Goal: Information Seeking & Learning: Learn about a topic

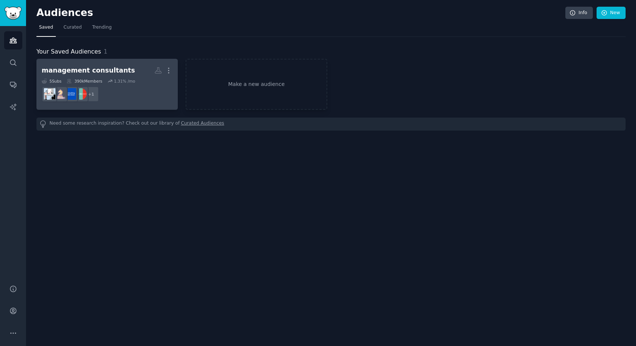
click at [95, 70] on div "management consultants" at bounding box center [88, 70] width 93 height 9
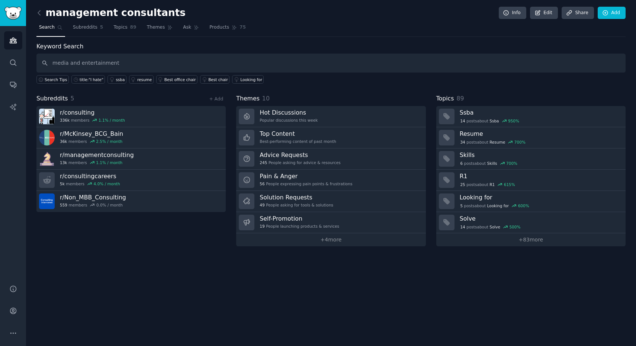
type input "media and entertainment"
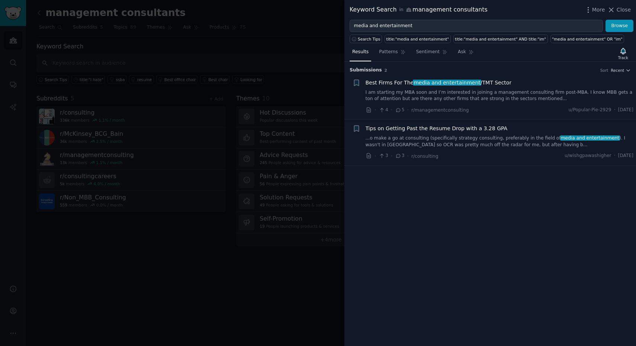
click at [399, 82] on span "Best Firms For The media and entertainment /TMT Sector" at bounding box center [439, 83] width 146 height 8
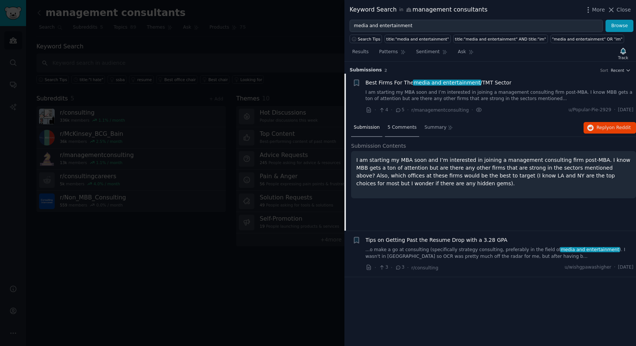
click at [397, 130] on div "5 Comments" at bounding box center [402, 128] width 34 height 18
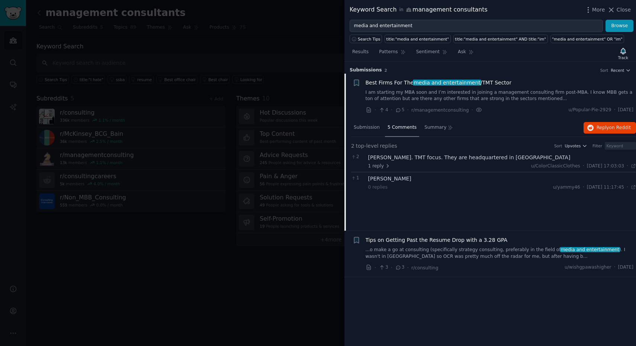
click at [394, 158] on div "Altman Solon. TMT focus. They are headquartered in Boston" at bounding box center [502, 158] width 268 height 8
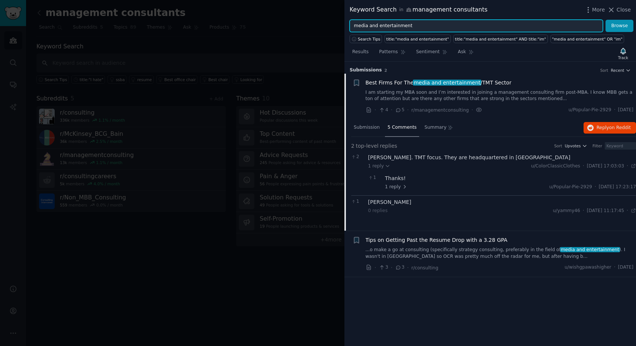
click at [418, 25] on input "media and entertainment" at bounding box center [476, 26] width 253 height 13
type input "TMT"
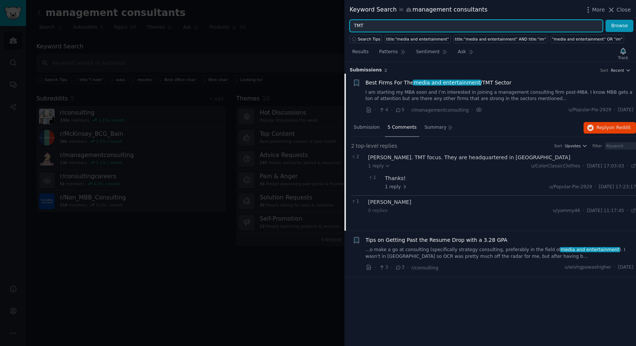
click at [620, 26] on button "Browse" at bounding box center [619, 26] width 28 height 13
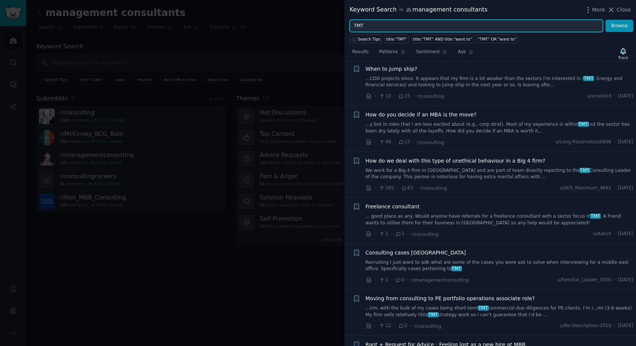
scroll to position [221, 0]
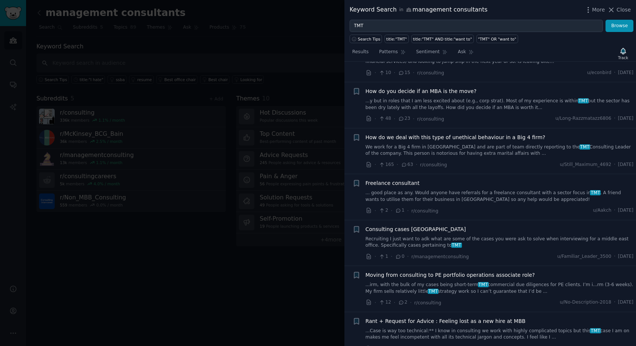
click at [398, 181] on span "Freelance consultant" at bounding box center [393, 183] width 54 height 8
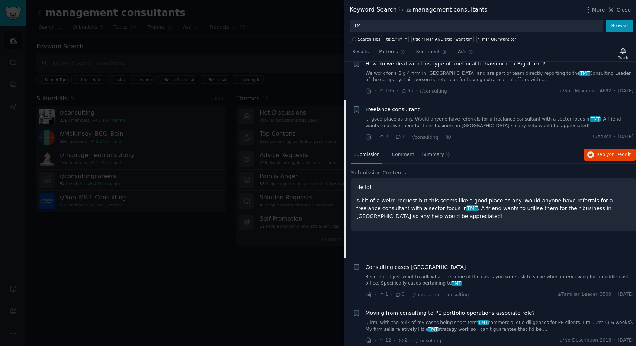
scroll to position [292, 0]
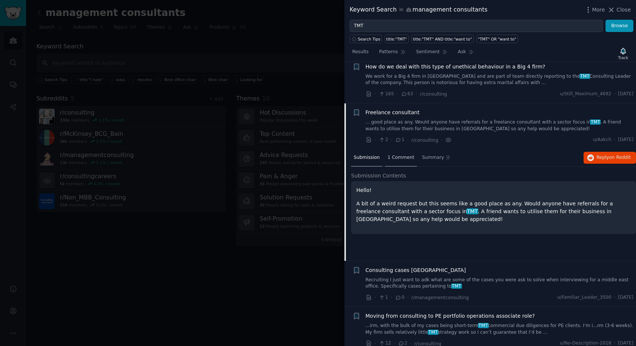
click at [400, 154] on span "1 Comment" at bounding box center [401, 157] width 27 height 7
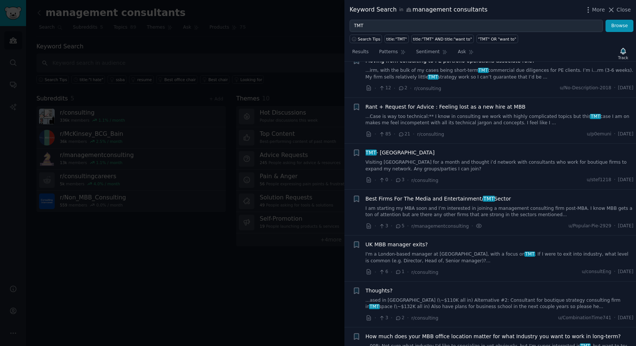
scroll to position [555, 0]
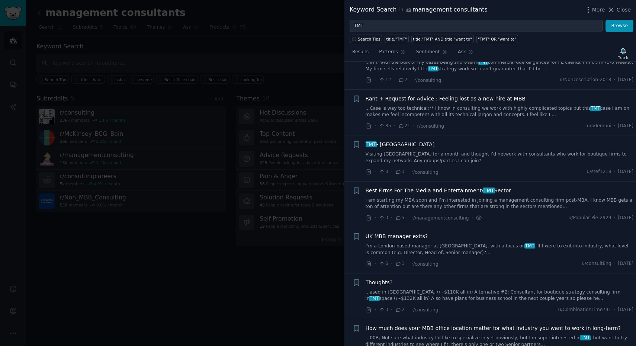
click at [397, 187] on span "Best Firms For The Media and Entertainment/ TMT Sector" at bounding box center [438, 191] width 145 height 8
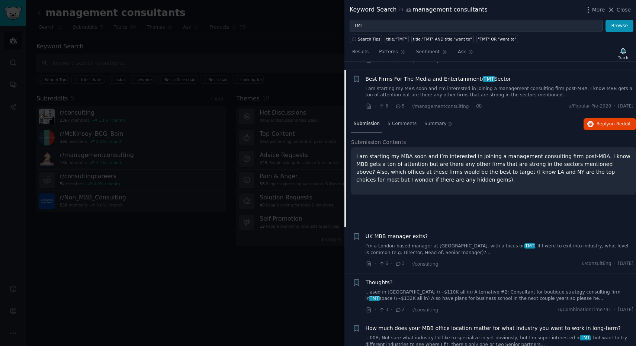
scroll to position [558, 0]
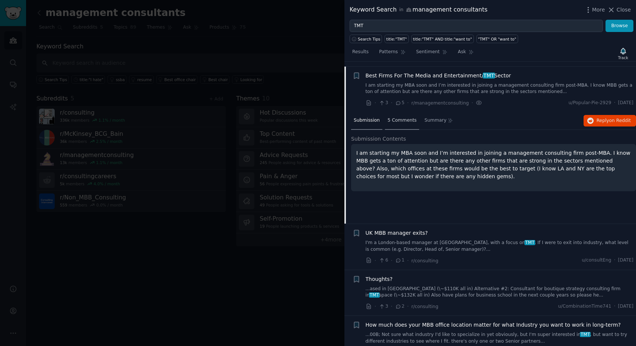
click at [391, 117] on span "5 Comments" at bounding box center [402, 120] width 29 height 7
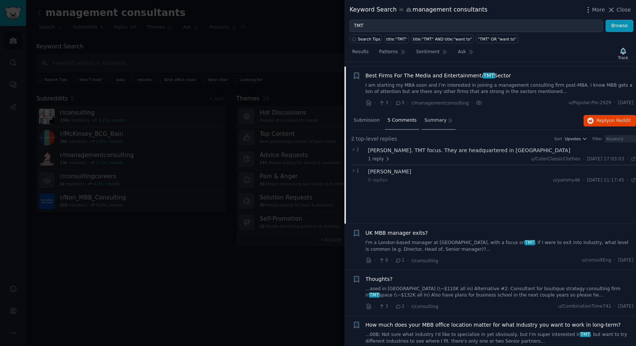
click at [436, 118] on span "Summary" at bounding box center [435, 120] width 22 height 7
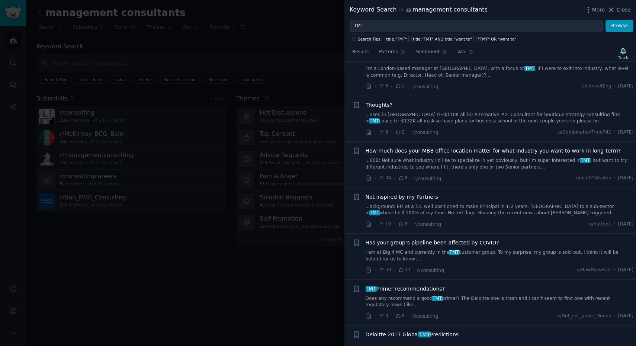
scroll to position [833, 0]
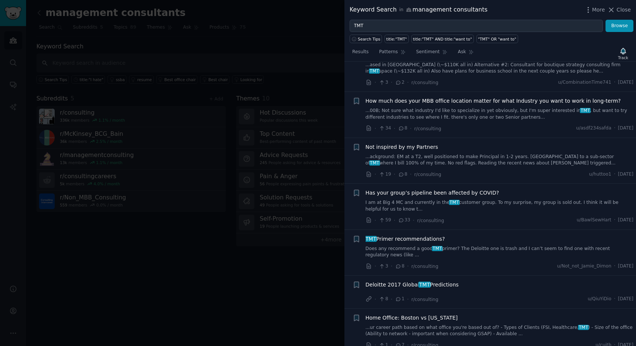
click at [265, 276] on div at bounding box center [318, 173] width 636 height 346
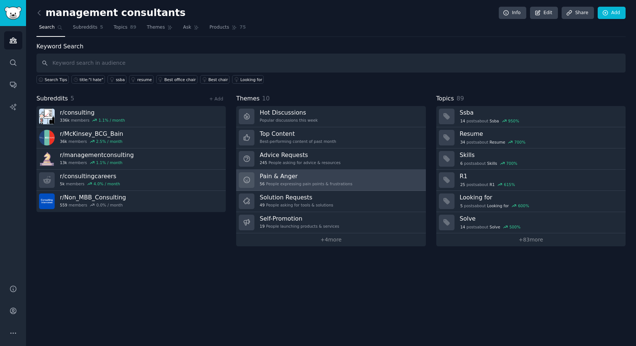
click at [360, 183] on link "Pain & Anger 56 People expressing pain points & frustrations" at bounding box center [330, 180] width 189 height 21
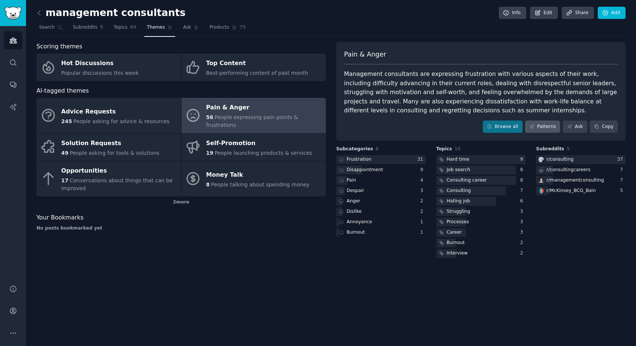
click at [547, 127] on link "Patterns" at bounding box center [542, 126] width 35 height 13
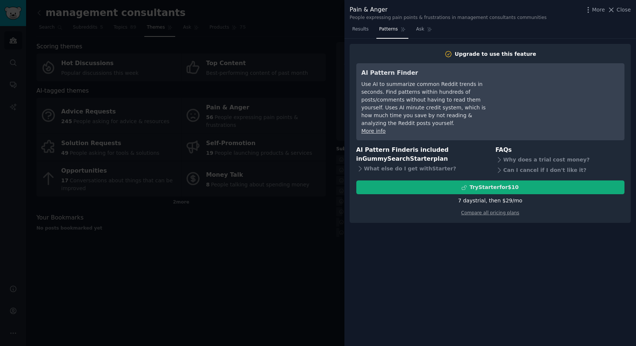
click at [522, 183] on div "Try Starter for $10" at bounding box center [490, 187] width 267 height 8
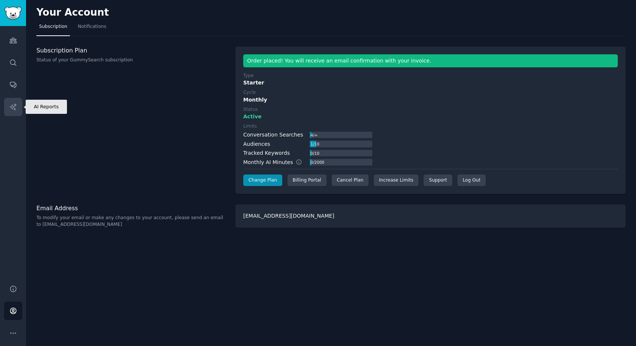
click at [13, 110] on icon "Sidebar" at bounding box center [13, 107] width 8 height 8
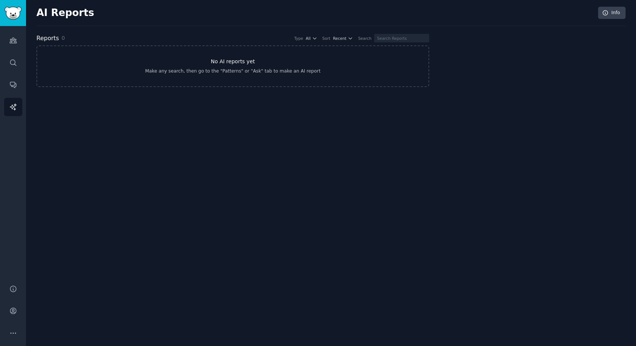
click at [111, 61] on link "No AI reports yet Make any search, then go to the "Patterns" or "Ask" tab to ma…" at bounding box center [232, 66] width 393 height 42
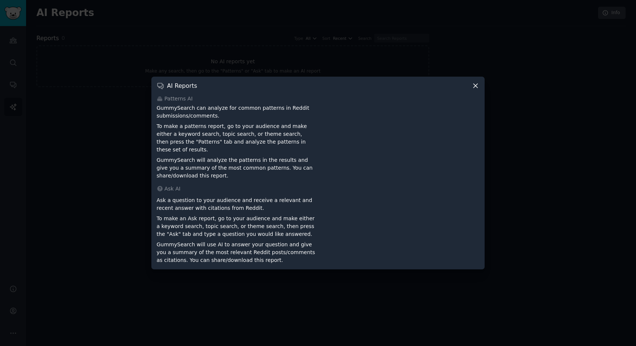
click at [476, 86] on icon at bounding box center [476, 86] width 8 height 8
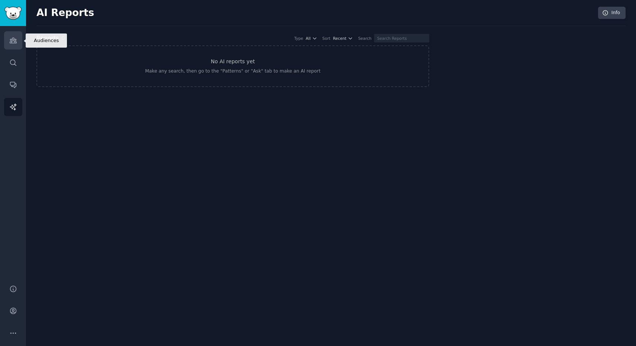
click at [14, 42] on icon "Sidebar" at bounding box center [13, 40] width 8 height 8
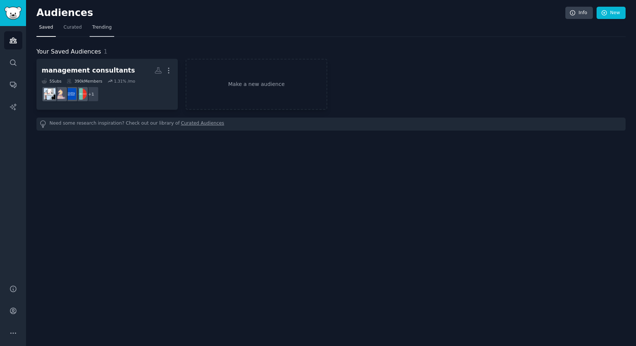
click at [105, 26] on span "Trending" at bounding box center [101, 27] width 19 height 7
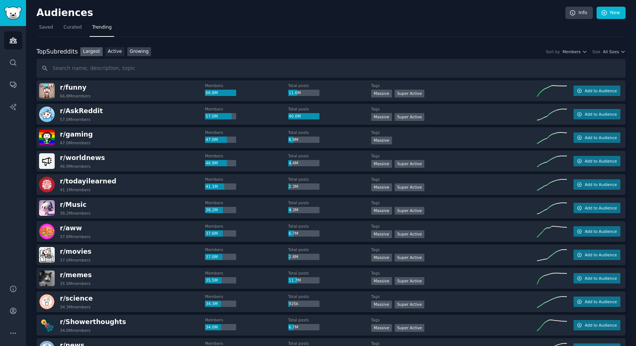
click at [139, 52] on link "Growing" at bounding box center [139, 51] width 24 height 9
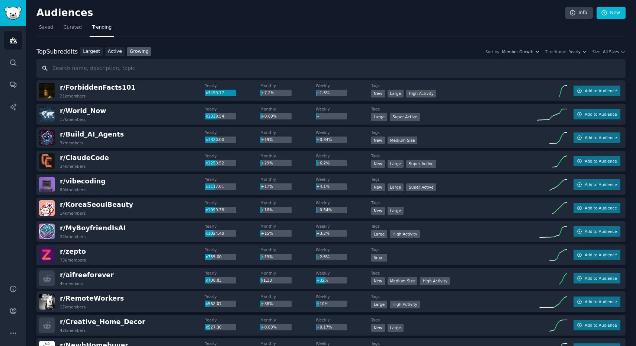
click at [91, 66] on input "text" at bounding box center [330, 68] width 589 height 19
type input "turnaround consulting"
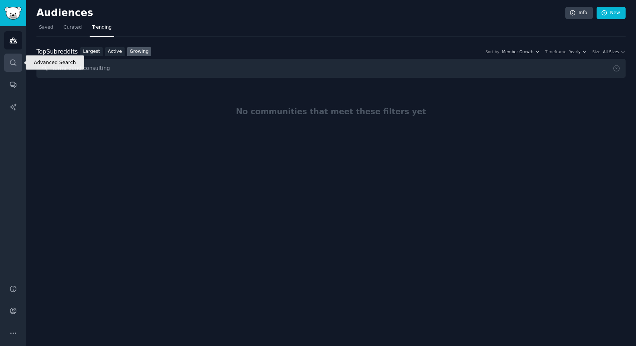
click at [14, 62] on icon "Sidebar" at bounding box center [13, 63] width 8 height 8
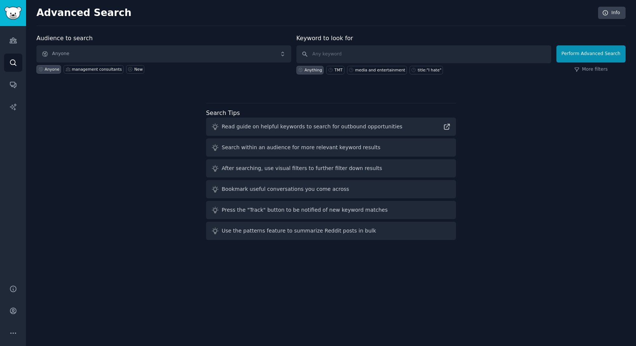
click at [80, 53] on span "Anyone" at bounding box center [163, 53] width 255 height 17
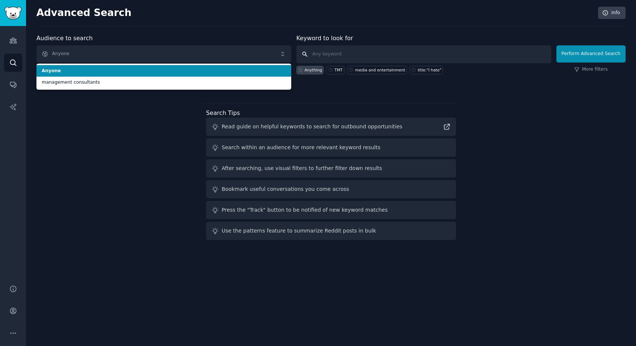
click at [348, 58] on input "text" at bounding box center [423, 54] width 255 height 18
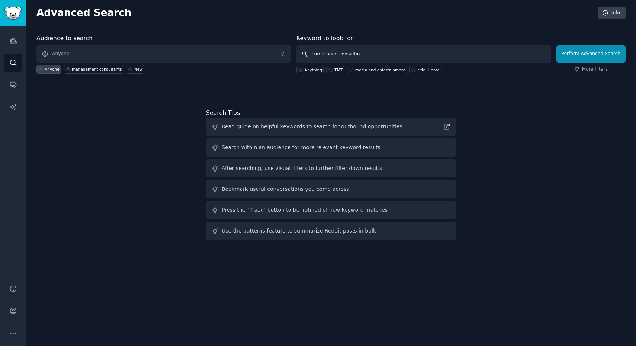
type input "turnaround consulting"
click at [592, 54] on button "Perform Advanced Search" at bounding box center [590, 53] width 69 height 17
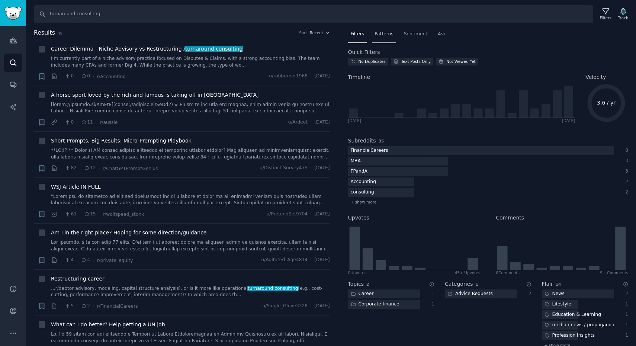
click at [383, 34] on span "Patterns" at bounding box center [384, 34] width 19 height 7
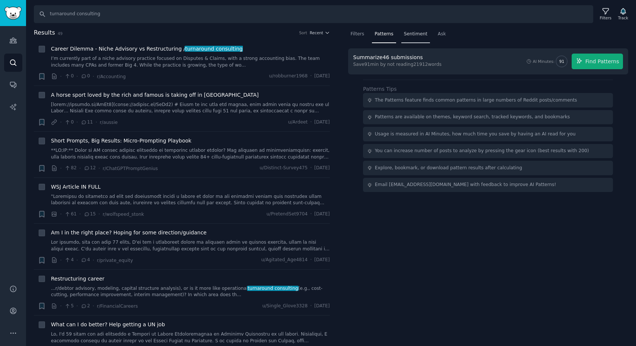
click at [414, 32] on span "Sentiment" at bounding box center [415, 34] width 23 height 7
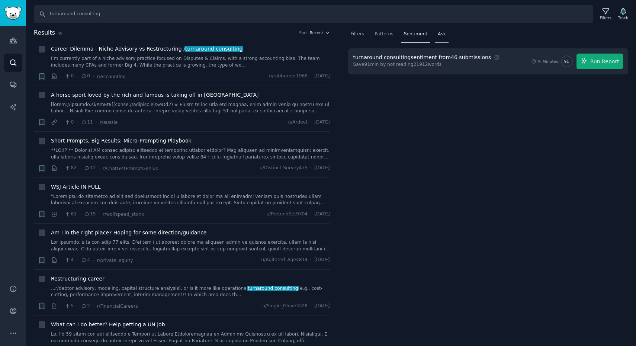
click at [439, 32] on span "Ask" at bounding box center [442, 34] width 8 height 7
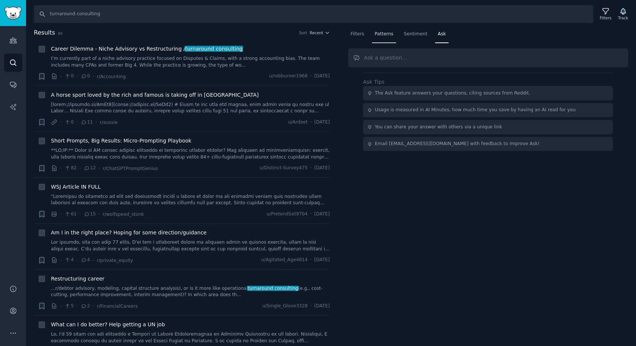
click at [388, 32] on span "Patterns" at bounding box center [384, 34] width 19 height 7
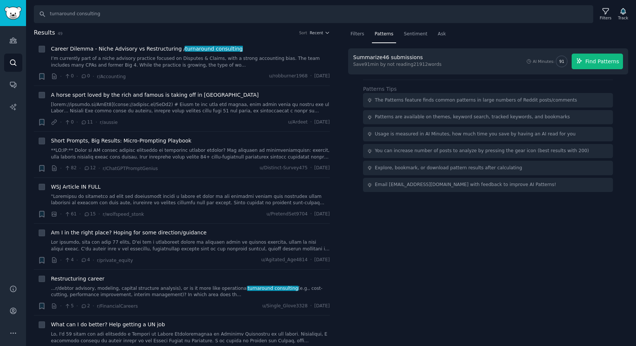
click at [604, 56] on button "Find Patterns" at bounding box center [597, 62] width 51 height 16
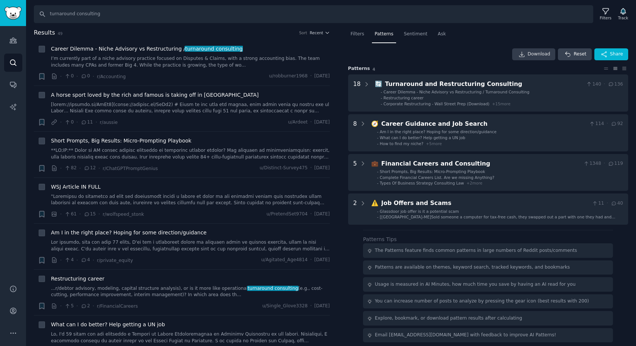
click at [529, 52] on span "Download" at bounding box center [539, 54] width 23 height 7
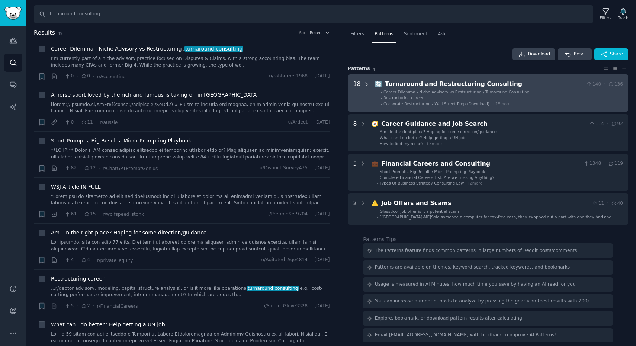
click at [365, 84] on icon at bounding box center [366, 84] width 7 height 7
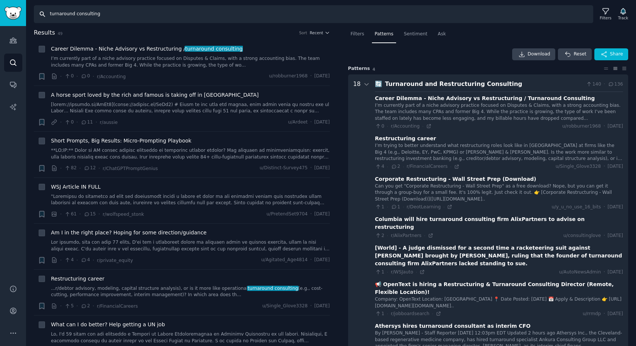
click at [119, 18] on input "turnaround consulting" at bounding box center [313, 14] width 559 height 18
click at [366, 85] on icon at bounding box center [366, 84] width 4 height 2
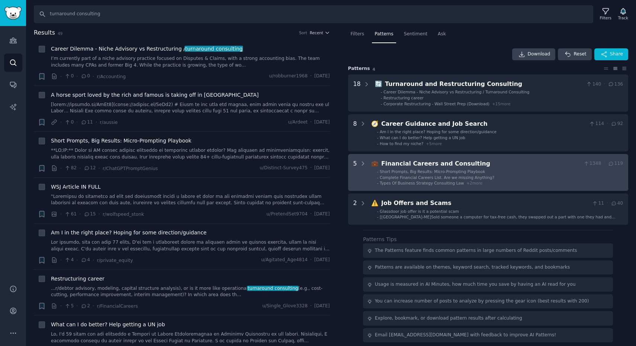
click at [482, 178] on span "Complete Financial Careers List. Are we missing Anything?" at bounding box center [437, 177] width 115 height 4
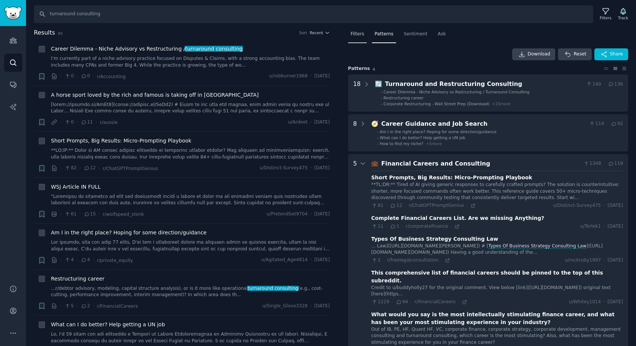
click at [355, 36] on span "Filters" at bounding box center [358, 34] width 14 height 7
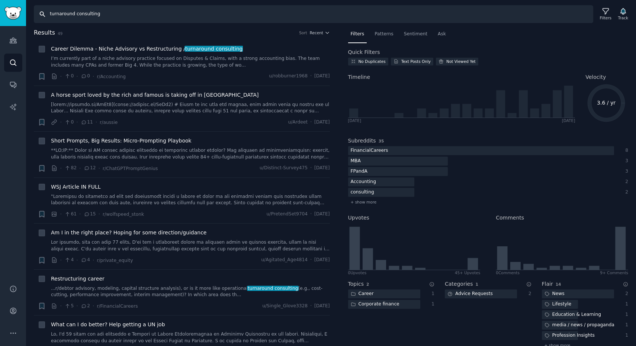
click at [61, 14] on input "turnaround consulting" at bounding box center [313, 14] width 559 height 18
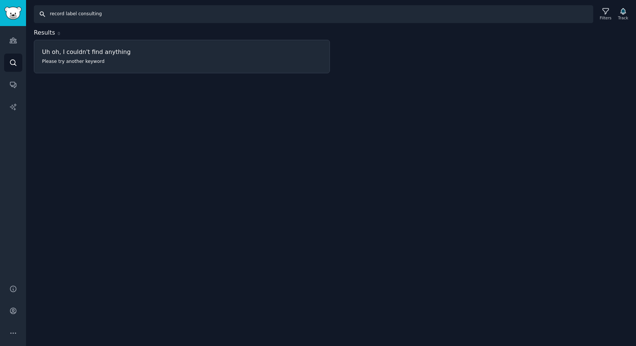
drag, startPoint x: 77, startPoint y: 15, endPoint x: 46, endPoint y: 14, distance: 30.1
click at [46, 15] on input "record label consulting" at bounding box center [313, 14] width 559 height 18
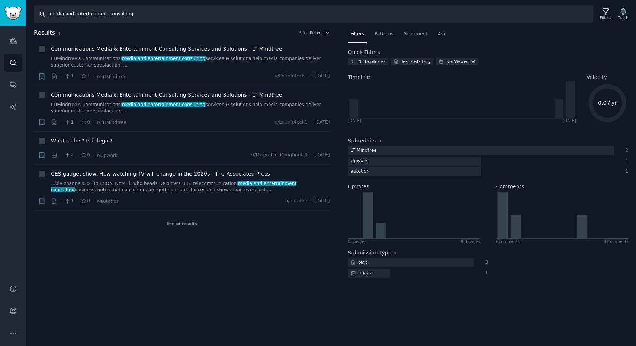
click at [68, 13] on input "media and entertainment consulting" at bounding box center [313, 14] width 559 height 18
click at [81, 16] on input "entertainment consulting" at bounding box center [313, 14] width 559 height 18
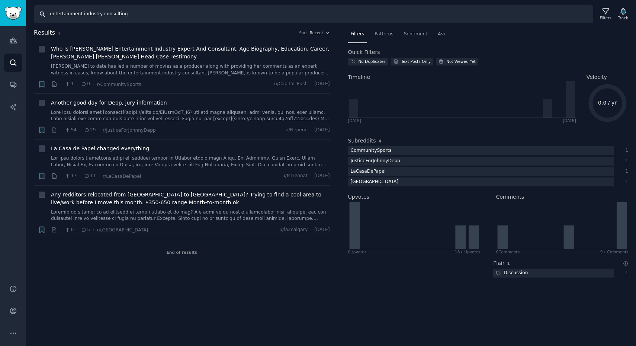
click at [65, 15] on input "entertainment industry consulting" at bounding box center [313, 14] width 559 height 18
click at [90, 16] on input "entertainment industry consulting" at bounding box center [313, 14] width 559 height 18
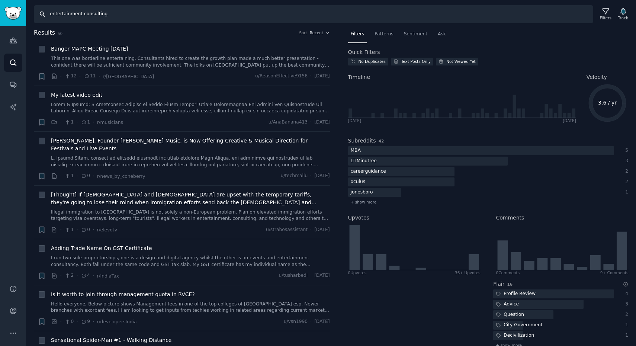
click at [65, 12] on input "entertainment consulting" at bounding box center [313, 14] width 559 height 18
type input "TMT consulting"
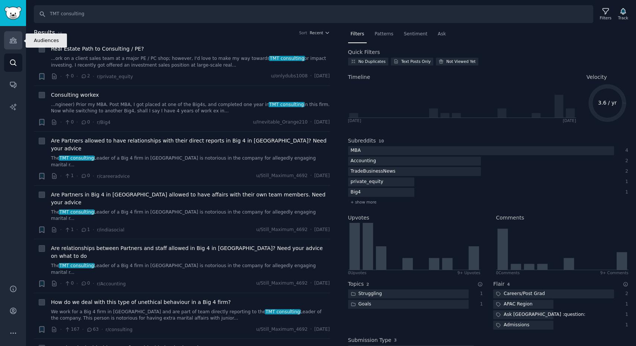
click at [14, 42] on icon "Sidebar" at bounding box center [13, 40] width 8 height 8
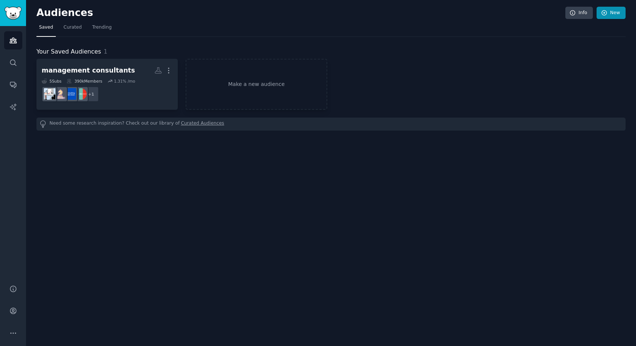
click at [609, 13] on link "New" at bounding box center [611, 13] width 29 height 13
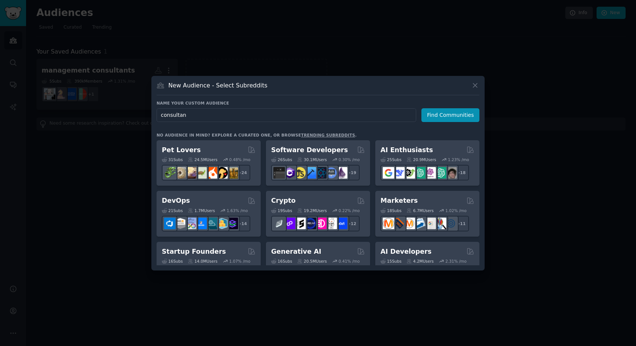
type input "consultant"
click at [452, 115] on button "Find Communities" at bounding box center [450, 115] width 58 height 14
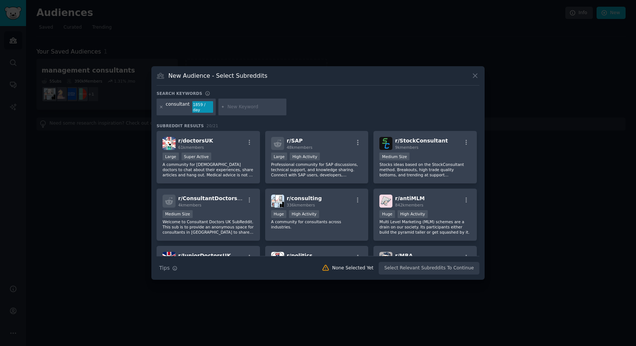
click at [160, 107] on icon at bounding box center [161, 107] width 4 height 4
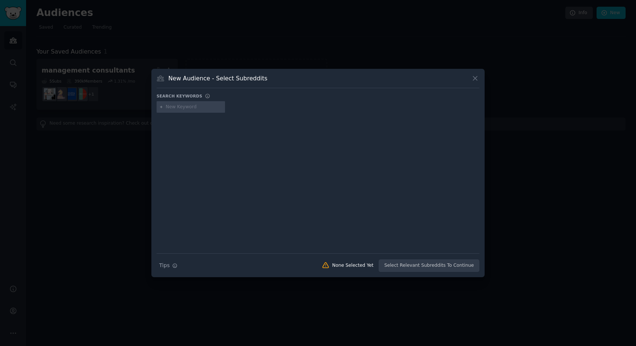
click at [180, 105] on input "text" at bounding box center [194, 107] width 57 height 7
type input "record label owner"
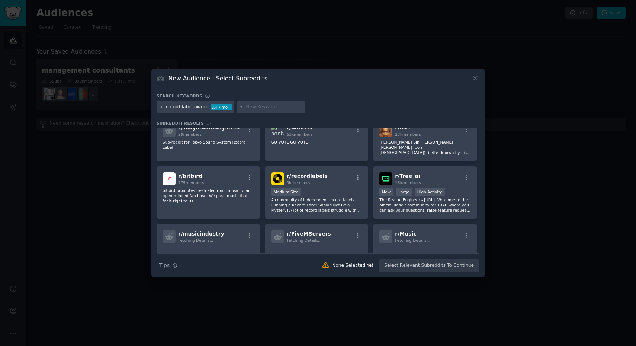
scroll to position [144, 0]
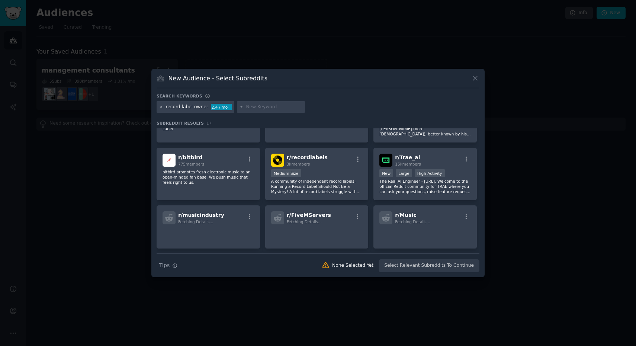
click at [161, 107] on icon at bounding box center [161, 107] width 4 height 4
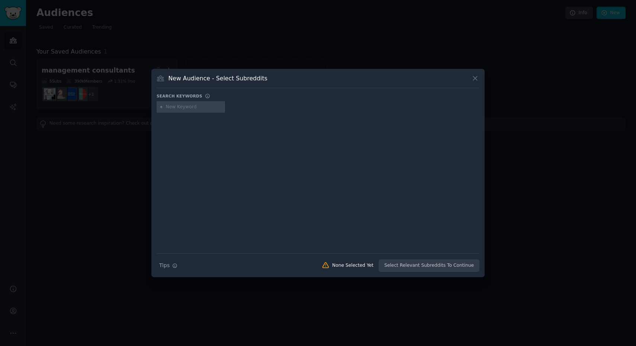
click at [184, 108] on input "text" at bounding box center [194, 107] width 57 height 7
type input "music industry"
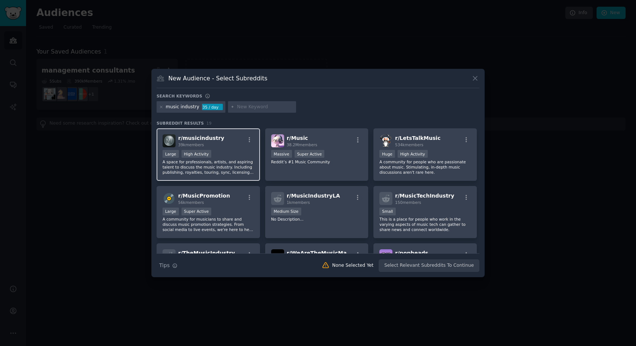
click at [203, 139] on span "r/ musicindustry" at bounding box center [201, 138] width 46 height 6
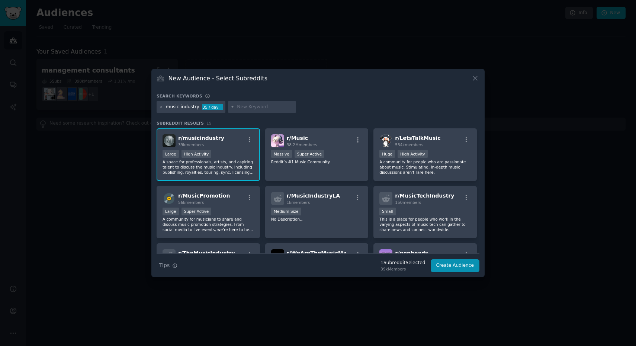
click at [258, 107] on input "text" at bounding box center [265, 107] width 57 height 7
type input "film industry"
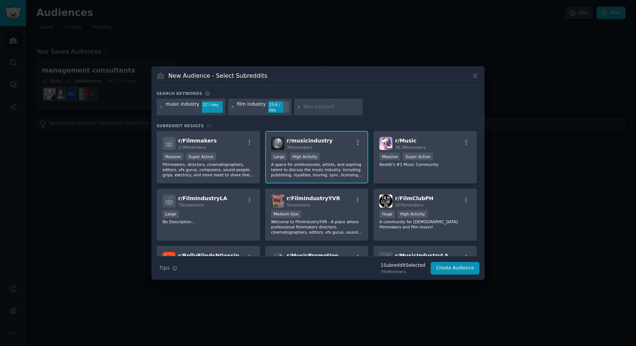
click at [231, 107] on icon at bounding box center [233, 107] width 4 height 4
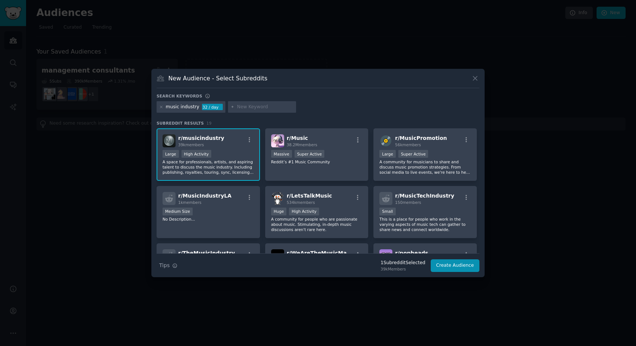
click at [256, 108] on input "text" at bounding box center [265, 107] width 57 height 7
type input "entertainment lawyer"
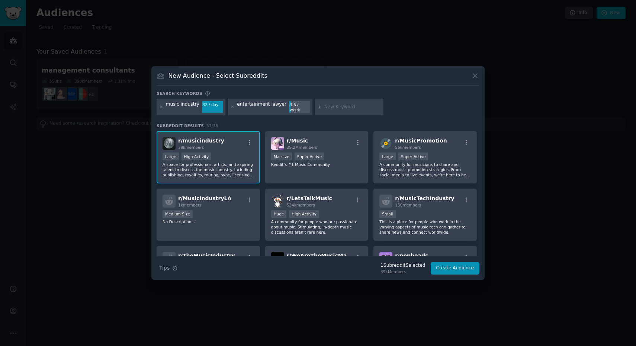
click at [269, 108] on div "entertainment lawyer" at bounding box center [261, 107] width 49 height 12
click at [297, 106] on div "3.6 / week" at bounding box center [299, 107] width 21 height 12
click at [333, 107] on input "text" at bounding box center [352, 107] width 57 height 7
type input "entertainment consultant"
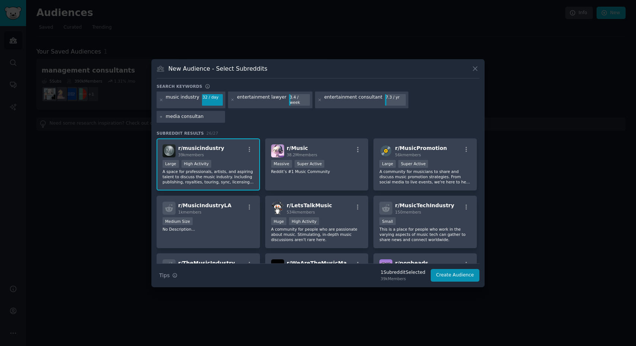
type input "media consultant"
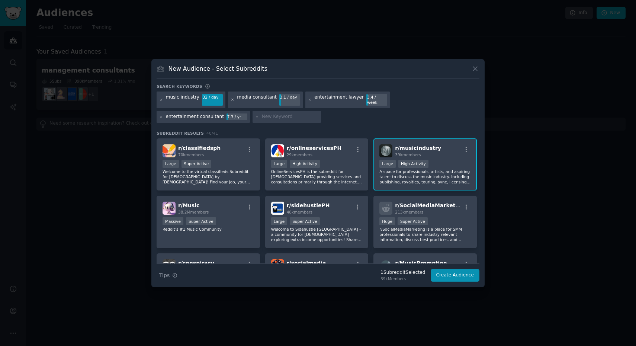
click at [231, 99] on icon at bounding box center [233, 100] width 4 height 4
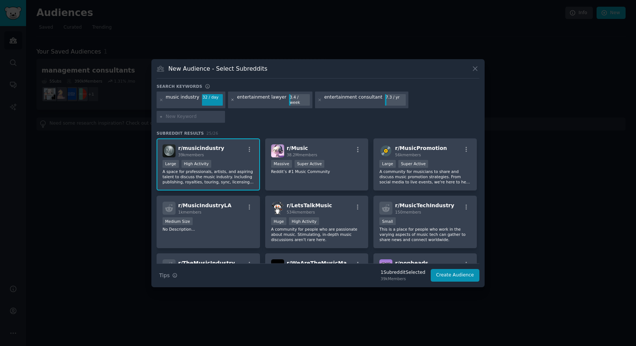
click at [231, 102] on icon at bounding box center [233, 100] width 4 height 4
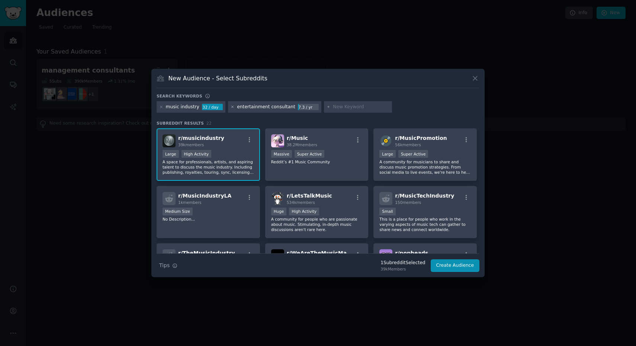
click at [231, 107] on icon at bounding box center [233, 107] width 4 height 4
click at [267, 107] on input "text" at bounding box center [265, 107] width 57 height 7
type input "music business"
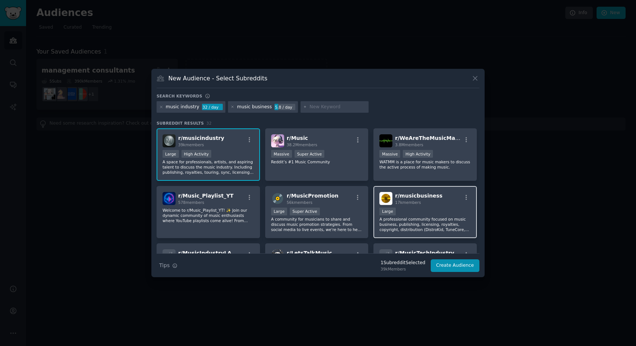
click at [422, 207] on div "r/ musicbusiness 17k members Large A professional community focused on music bu…" at bounding box center [424, 212] width 103 height 52
click at [324, 107] on input "text" at bounding box center [337, 107] width 57 height 7
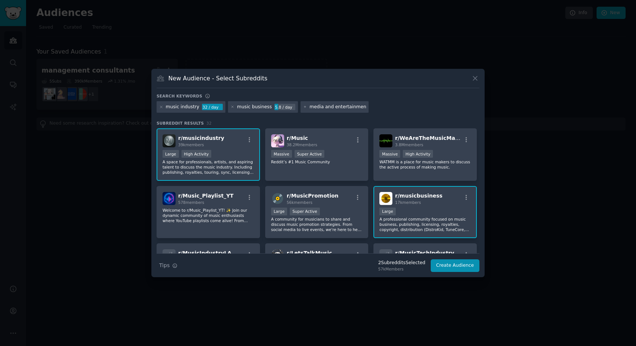
type input "media and entertainment industry"
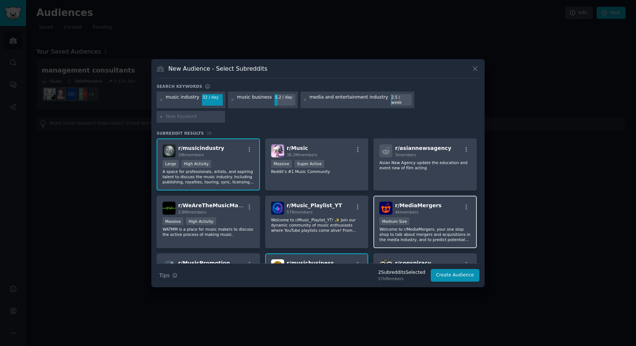
click at [423, 217] on div "Medium Size" at bounding box center [424, 221] width 91 height 9
click at [222, 113] on input "text" at bounding box center [194, 116] width 57 height 7
click at [222, 113] on input "entertainment" at bounding box center [194, 116] width 57 height 7
type input "film business"
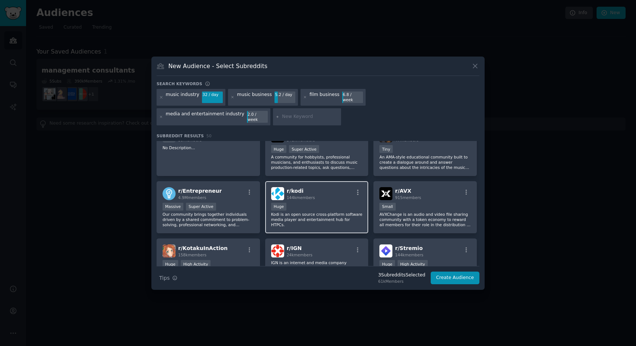
scroll to position [438, 0]
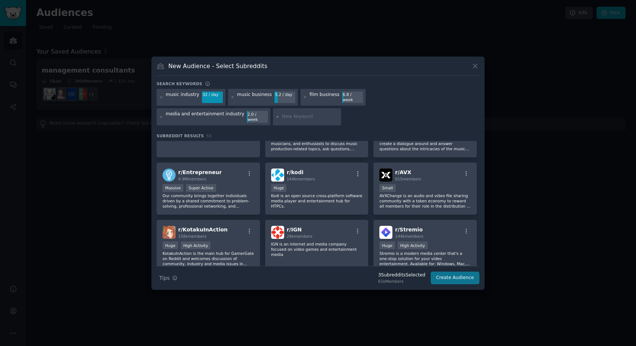
click at [450, 272] on button "Create Audience" at bounding box center [455, 277] width 49 height 13
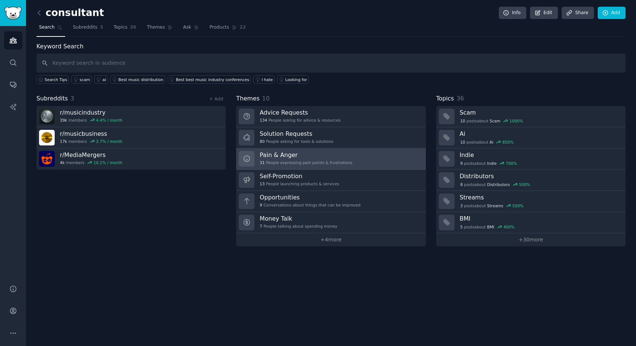
click at [373, 154] on link "Pain & Anger 31 People expressing pain points & frustrations" at bounding box center [330, 158] width 189 height 21
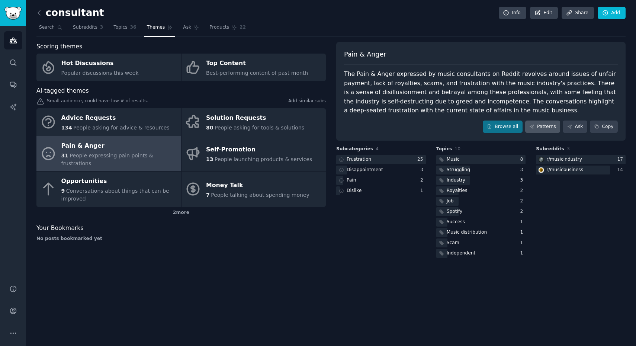
click at [541, 124] on link "Patterns" at bounding box center [542, 126] width 35 height 13
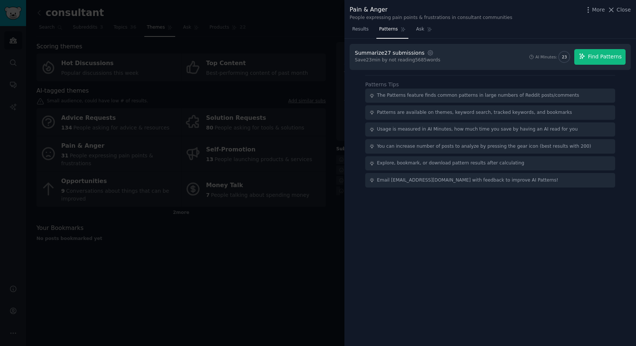
click at [590, 59] on span "Find Patterns" at bounding box center [605, 57] width 34 height 8
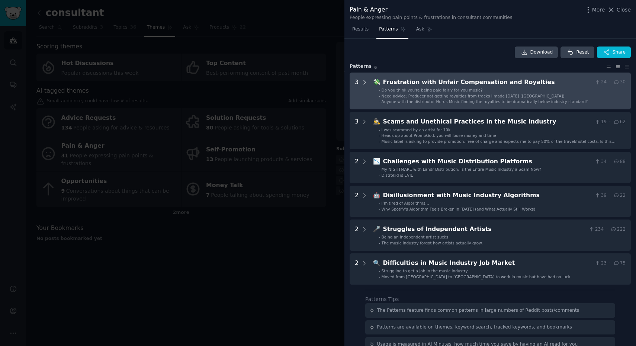
click at [363, 81] on icon at bounding box center [364, 82] width 7 height 7
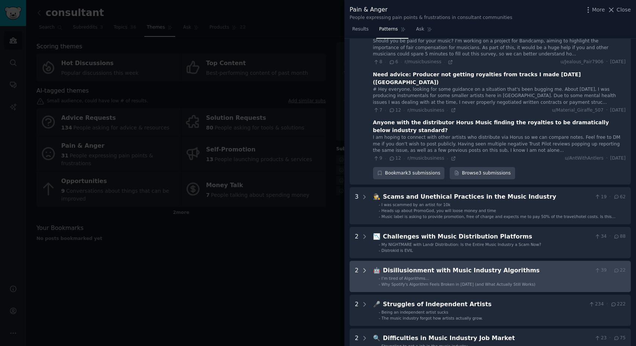
scroll to position [113, 0]
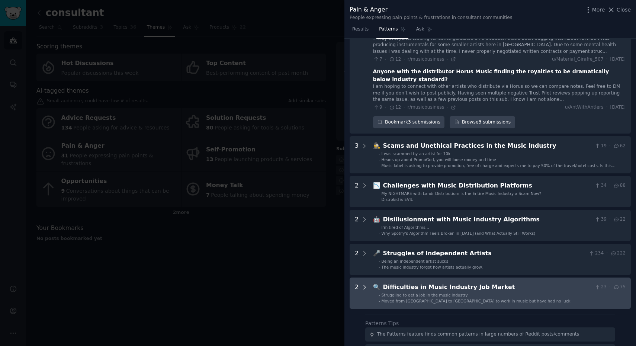
click at [365, 284] on icon at bounding box center [364, 287] width 7 height 7
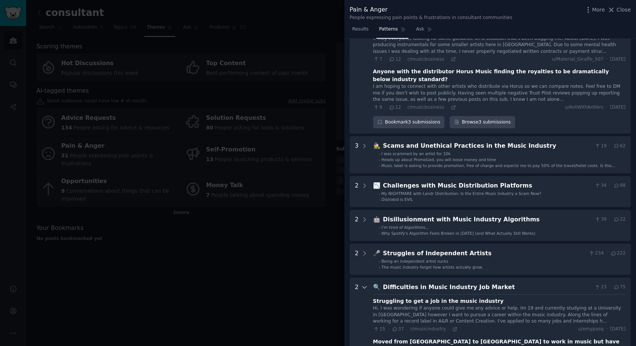
scroll to position [273, 0]
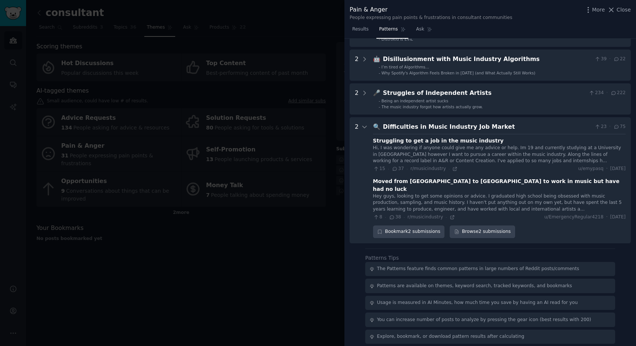
click at [300, 255] on div at bounding box center [318, 173] width 636 height 346
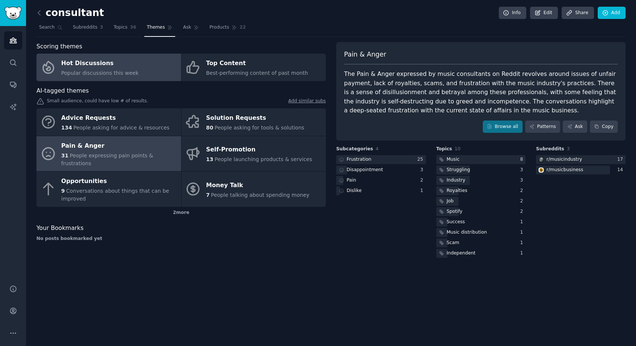
click at [120, 75] on span "Popular discussions this week" at bounding box center [99, 73] width 77 height 6
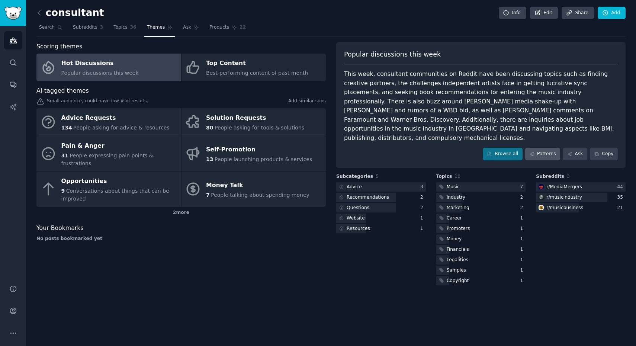
click at [544, 148] on link "Patterns" at bounding box center [542, 154] width 35 height 13
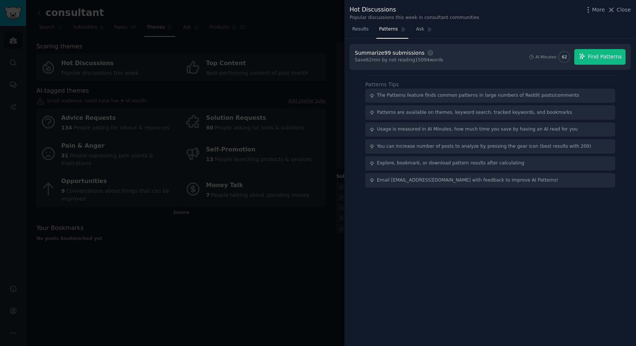
click at [589, 61] on button "Find Patterns" at bounding box center [599, 57] width 51 height 16
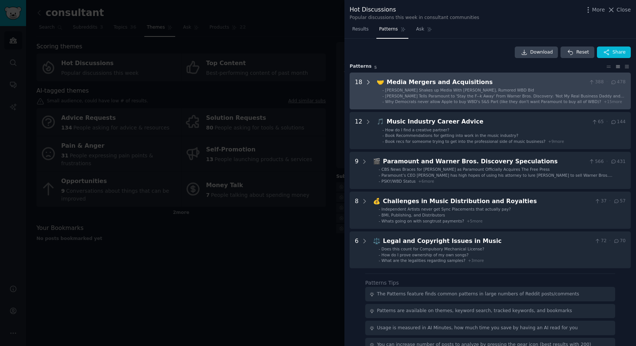
click at [368, 81] on icon at bounding box center [368, 82] width 7 height 7
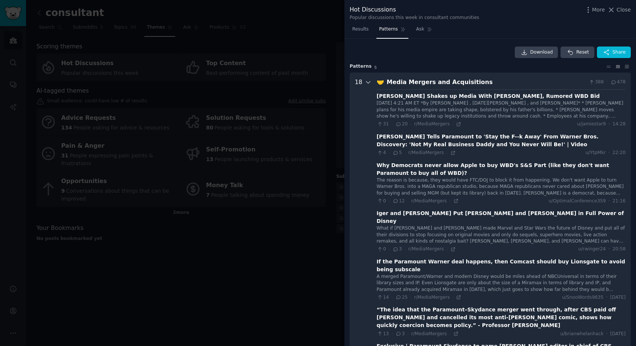
scroll to position [34, 0]
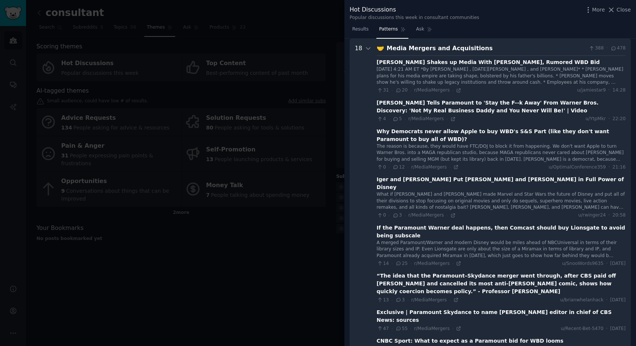
click at [267, 195] on div at bounding box center [318, 173] width 636 height 346
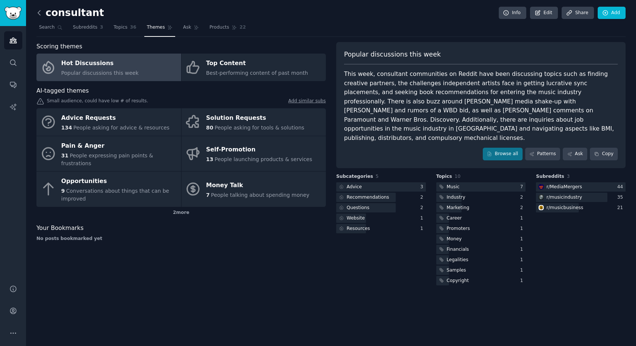
click at [40, 14] on icon at bounding box center [39, 13] width 8 height 8
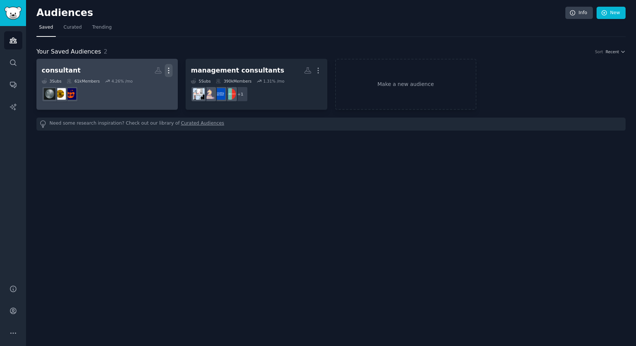
click at [168, 71] on icon "button" at bounding box center [169, 71] width 8 height 8
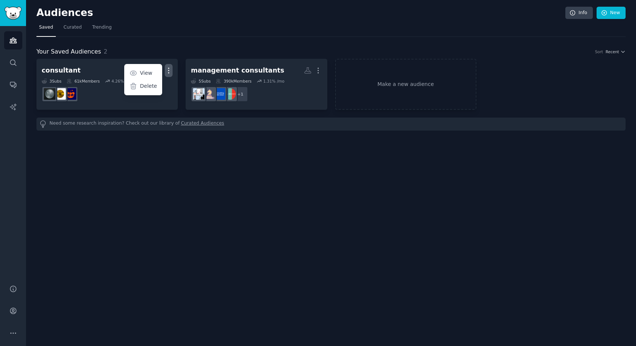
click at [160, 192] on div "Audiences Info New Saved Curated Trending Your Saved Audiences 2 Sort Recent co…" at bounding box center [331, 173] width 610 height 346
click at [397, 89] on link "Make a new audience" at bounding box center [405, 84] width 141 height 51
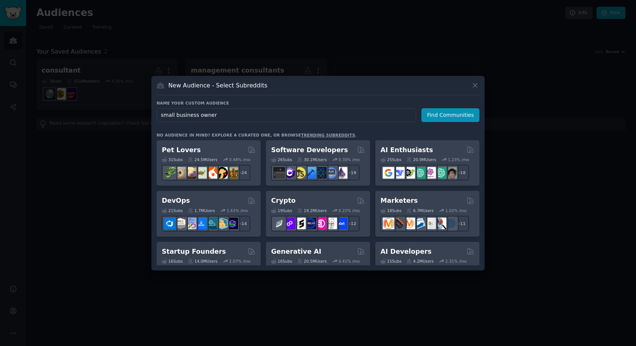
type input "small business owners"
click at [452, 115] on button "Find Communities" at bounding box center [450, 115] width 58 height 14
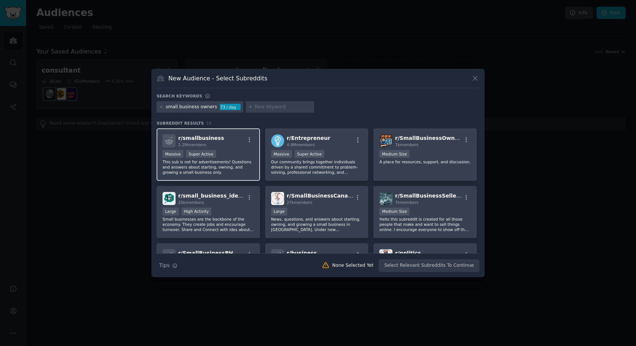
click at [236, 150] on div "Massive Super Active" at bounding box center [208, 154] width 91 height 9
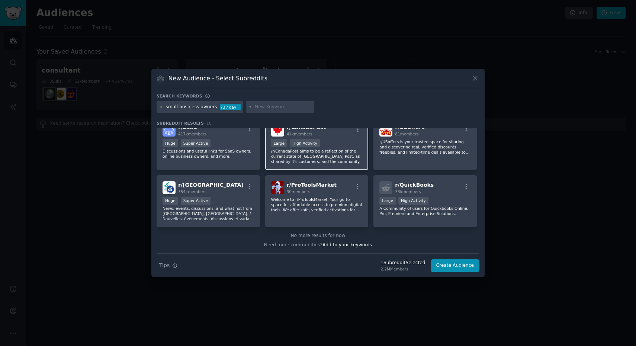
scroll to position [240, 0]
click at [274, 106] on input "text" at bounding box center [283, 107] width 57 height 7
type input "m"
type input "business owner [GEOGRAPHIC_DATA]"
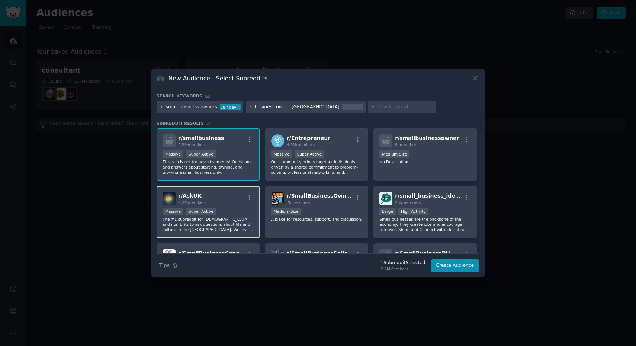
click at [229, 218] on p "The #1 subreddit for [DEMOGRAPHIC_DATA] and non-Brits to ask questions about li…" at bounding box center [208, 224] width 91 height 16
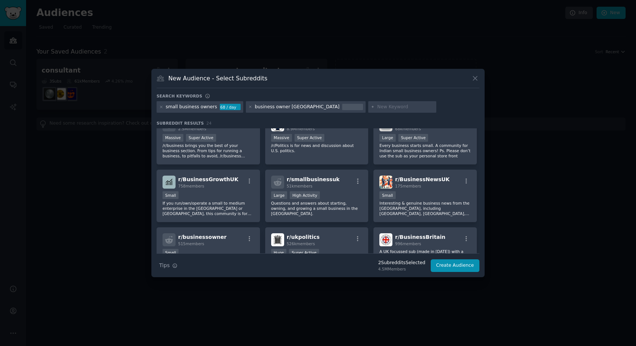
scroll to position [192, 0]
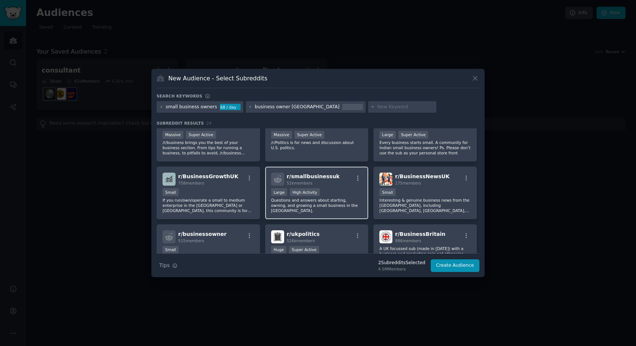
click at [327, 204] on p "Questions and answers about starting, owning, and growing a small business in t…" at bounding box center [316, 205] width 91 height 16
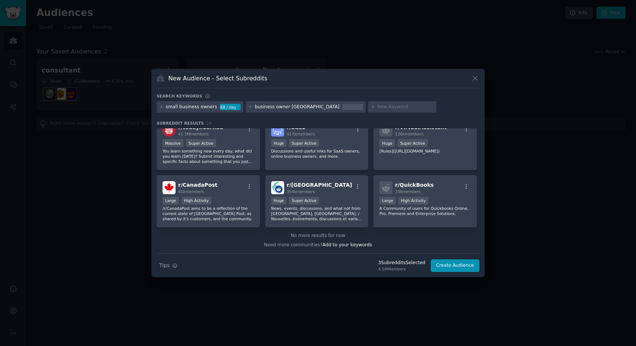
scroll to position [355, 0]
click at [377, 108] on input "text" at bounding box center [405, 107] width 57 height 7
type input "business UK"
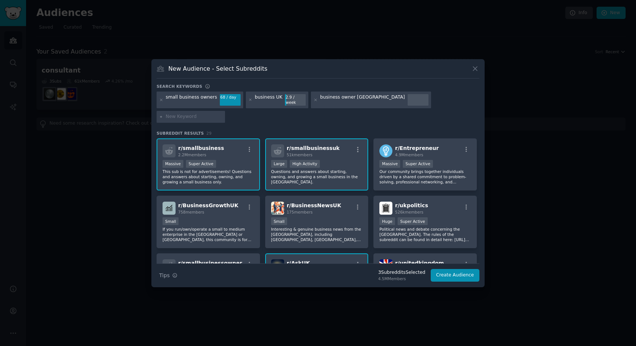
click at [222, 113] on input "text" at bounding box center [194, 116] width 57 height 7
click at [314, 102] on icon at bounding box center [316, 100] width 4 height 4
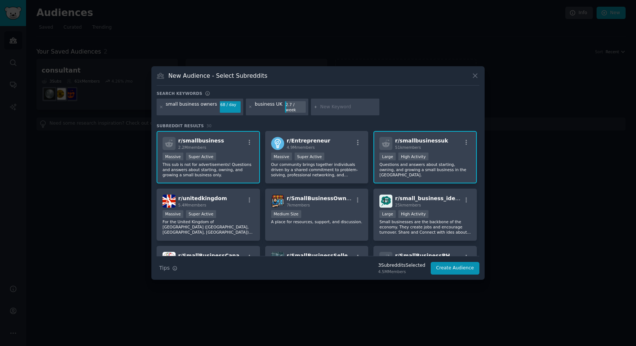
click at [356, 107] on input "text" at bounding box center [348, 107] width 57 height 7
type input "b"
type input "music industry [GEOGRAPHIC_DATA]"
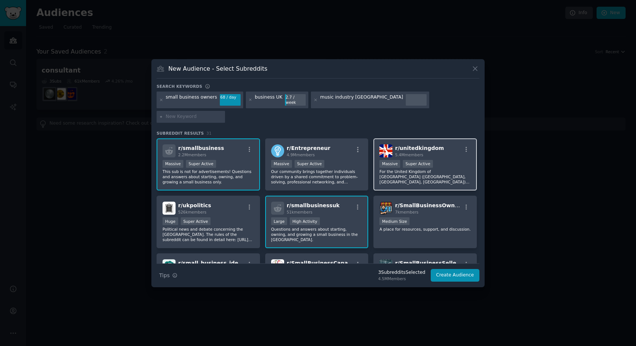
click at [441, 160] on div "1,000,000+ members Massive Super Active" at bounding box center [424, 164] width 91 height 9
click at [222, 113] on input "text" at bounding box center [194, 116] width 57 height 7
type input "L"
type input "[GEOGRAPHIC_DATA]"
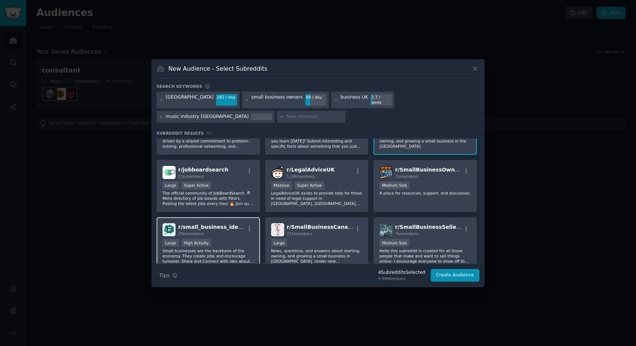
scroll to position [95, 0]
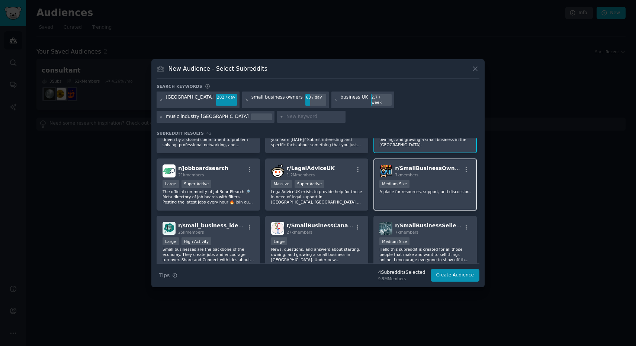
click at [417, 190] on p "A place for resources, support, and discussion." at bounding box center [424, 191] width 91 height 5
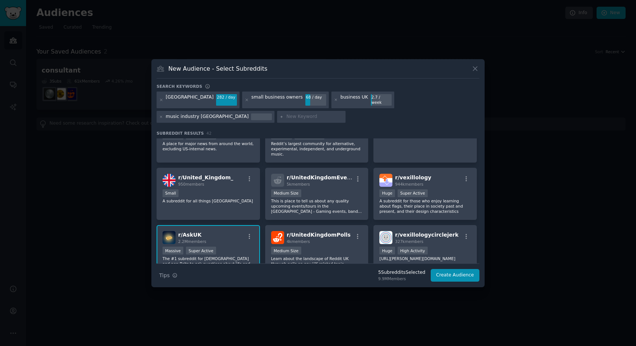
scroll to position [499, 0]
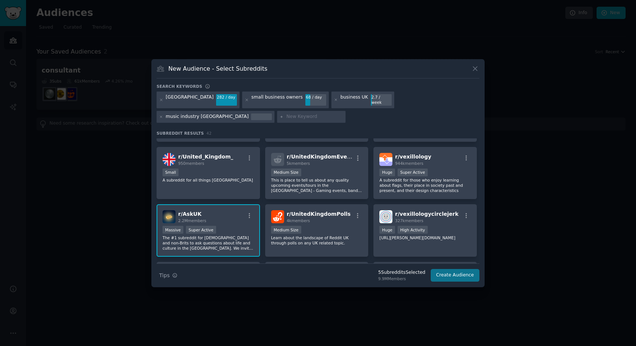
click at [458, 273] on button "Create Audience" at bounding box center [455, 275] width 49 height 13
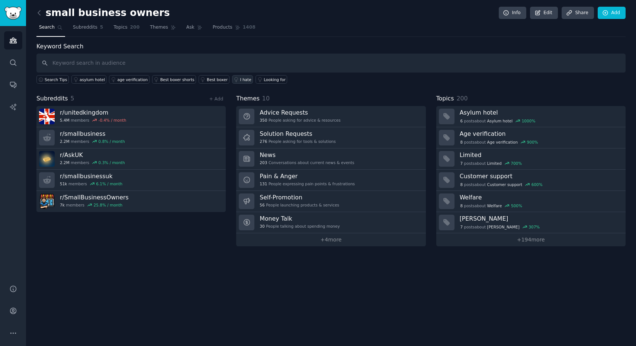
click at [240, 78] on div "I hate" at bounding box center [245, 79] width 11 height 5
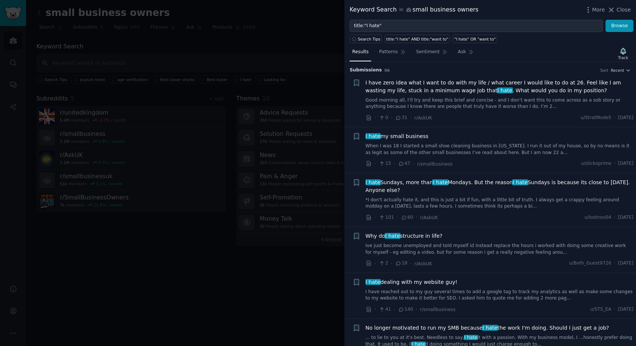
click at [164, 237] on div at bounding box center [318, 173] width 636 height 346
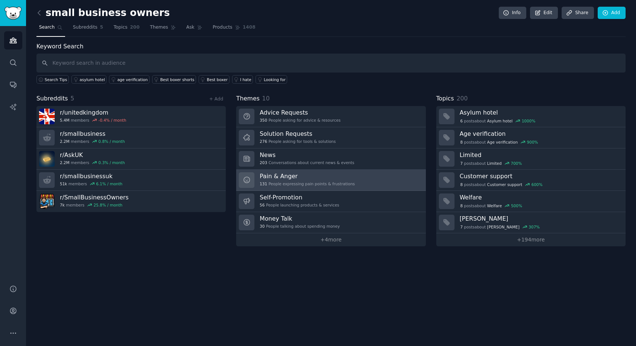
click at [363, 178] on link "Pain & Anger 131 People expressing pain points & frustrations" at bounding box center [330, 180] width 189 height 21
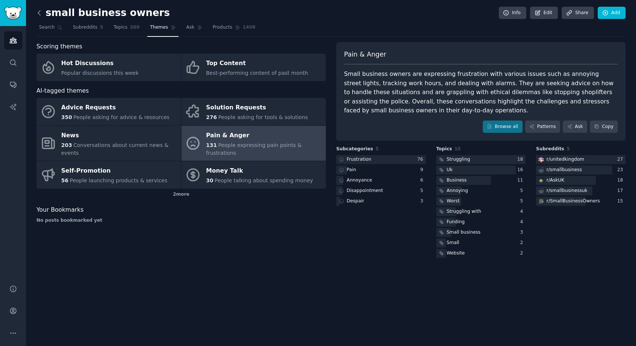
click at [39, 13] on icon at bounding box center [39, 13] width 8 height 8
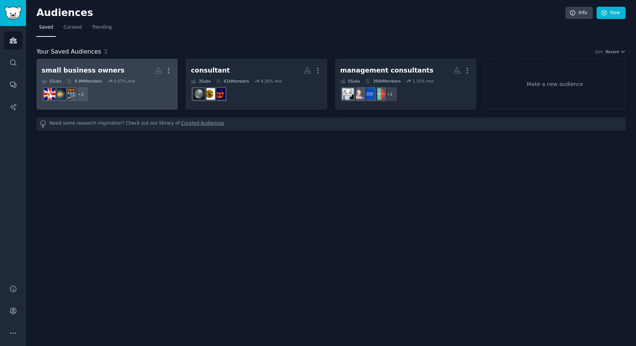
click at [125, 66] on h2 "small business owners More" at bounding box center [107, 70] width 131 height 13
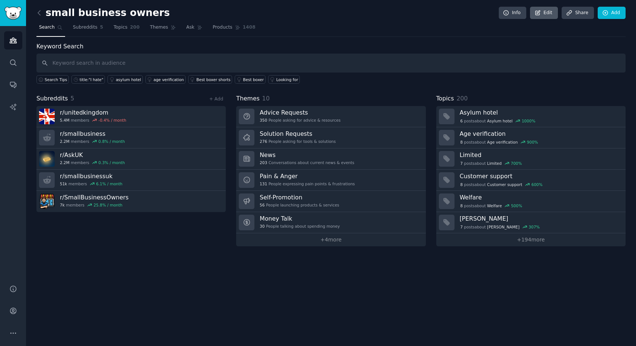
click at [542, 19] on link "Edit" at bounding box center [544, 13] width 28 height 13
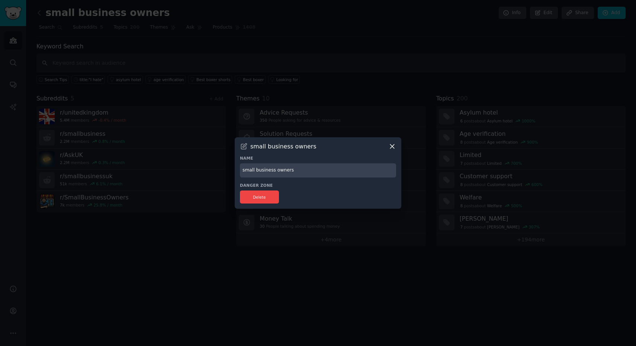
click at [392, 147] on icon at bounding box center [392, 146] width 8 height 8
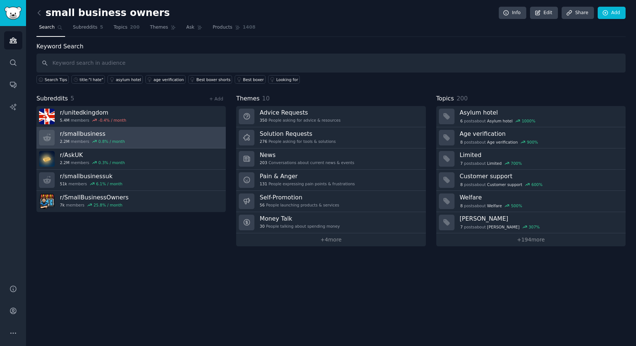
click at [145, 138] on link "r/ smallbusiness 2.2M members 0.8 % / month" at bounding box center [130, 137] width 189 height 21
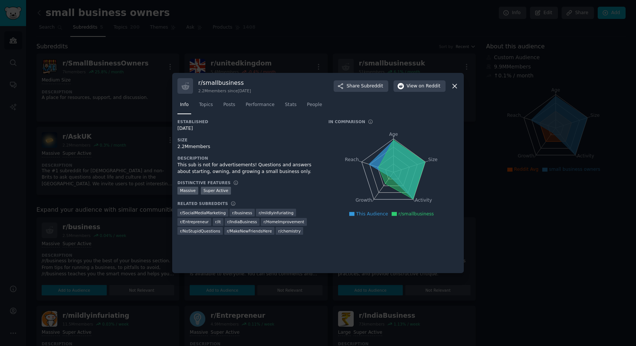
click at [454, 86] on icon at bounding box center [455, 86] width 4 height 4
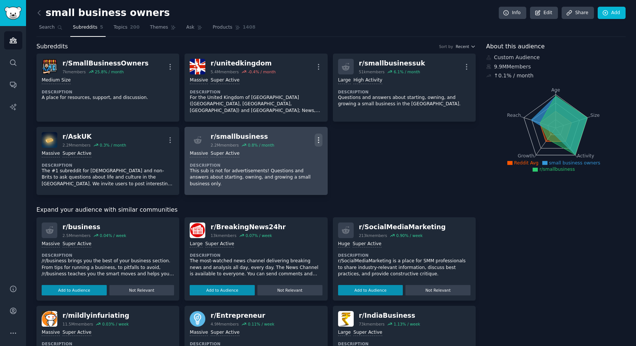
click at [316, 138] on icon "button" at bounding box center [319, 140] width 8 height 8
click at [296, 171] on div "Delete" at bounding box center [288, 169] width 44 height 16
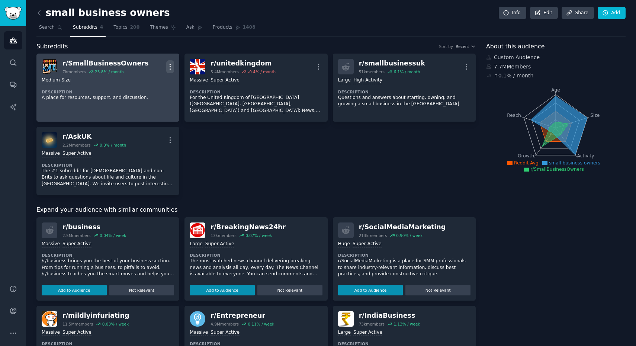
click at [170, 64] on icon "button" at bounding box center [170, 66] width 1 height 5
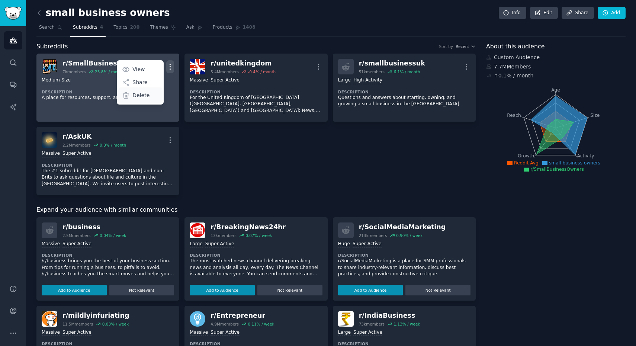
click at [155, 96] on div "Delete" at bounding box center [140, 95] width 44 height 16
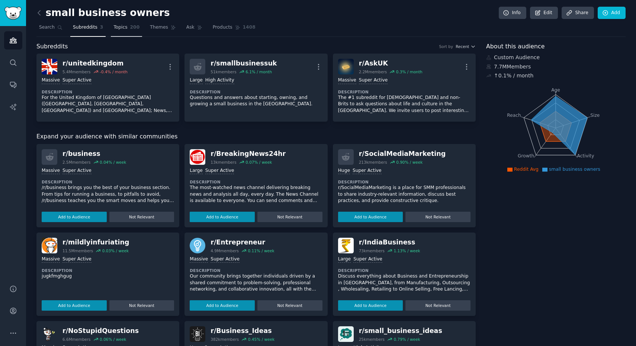
click at [123, 26] on span "Topics" at bounding box center [120, 27] width 14 height 7
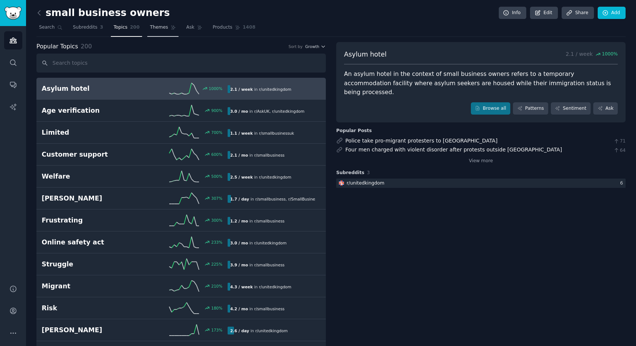
click at [158, 25] on span "Themes" at bounding box center [159, 27] width 18 height 7
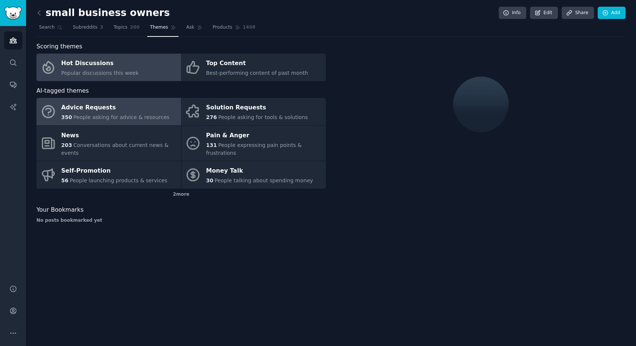
click at [138, 60] on link "Hot Discussions Popular discussions this week" at bounding box center [108, 68] width 145 height 28
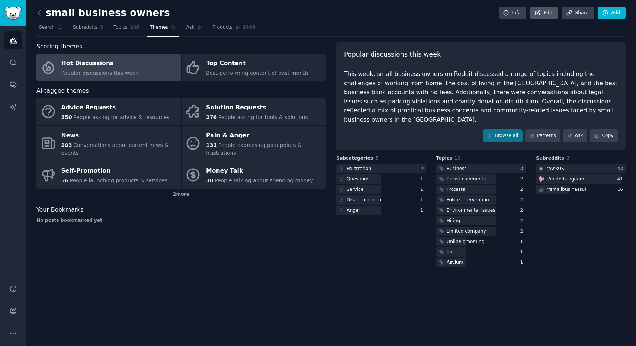
click at [546, 13] on link "Edit" at bounding box center [544, 13] width 28 height 13
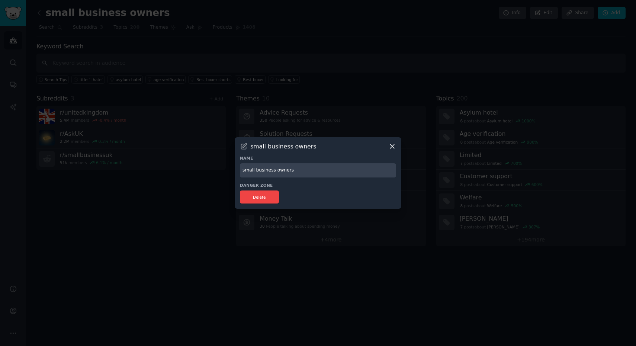
click at [294, 171] on input "small business owners" at bounding box center [318, 170] width 156 height 15
type input "UK"
click at [313, 196] on div "Delete" at bounding box center [318, 196] width 156 height 13
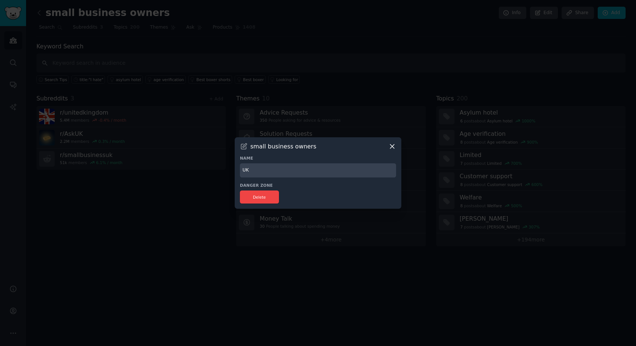
click at [393, 144] on icon at bounding box center [392, 146] width 8 height 8
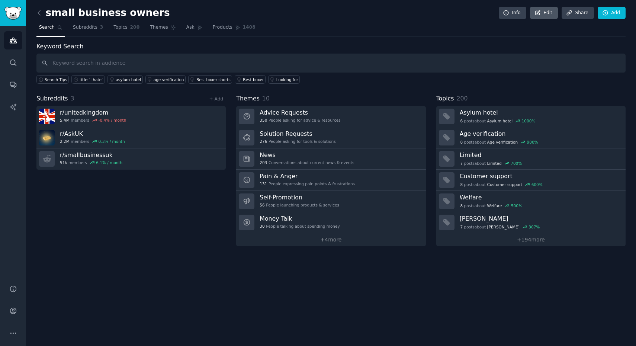
click at [549, 12] on link "Edit" at bounding box center [544, 13] width 28 height 13
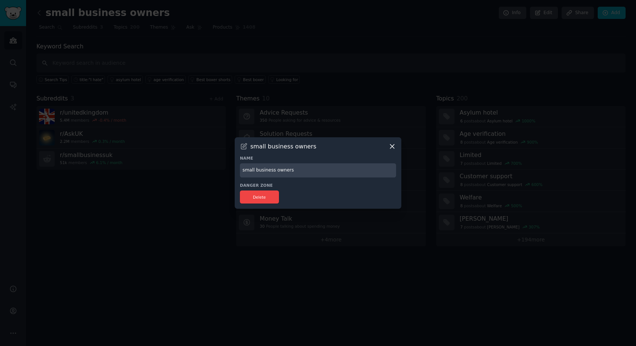
click at [260, 173] on input "small business owners" at bounding box center [318, 170] width 156 height 15
type input "UK"
click at [244, 147] on icon at bounding box center [244, 146] width 8 height 8
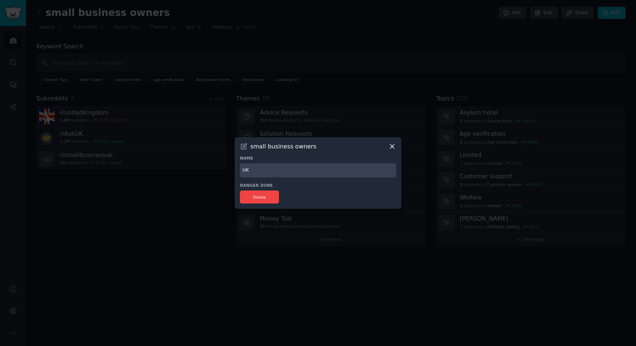
click at [264, 170] on input "UK" at bounding box center [318, 170] width 156 height 15
click at [202, 194] on div at bounding box center [318, 173] width 636 height 346
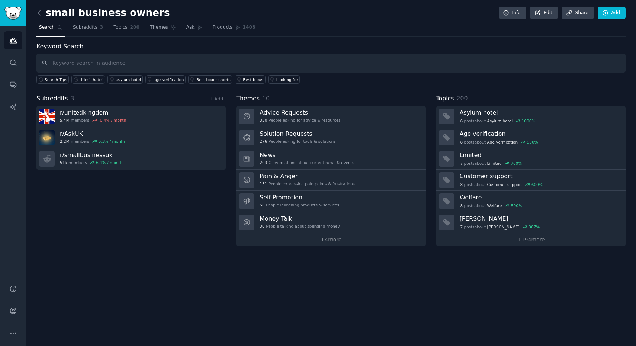
click at [202, 194] on div "Subreddits 3 + Add r/ unitedkingdom 5.4M members -0.4 % / month r/ AskUK 2.2M m…" at bounding box center [130, 170] width 189 height 152
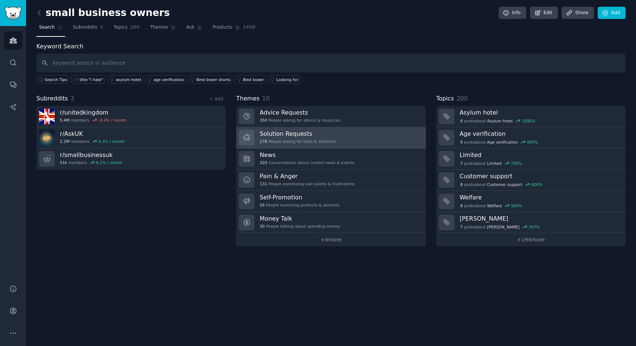
click at [363, 138] on link "Solution Requests 276 People asking for tools & solutions" at bounding box center [330, 137] width 189 height 21
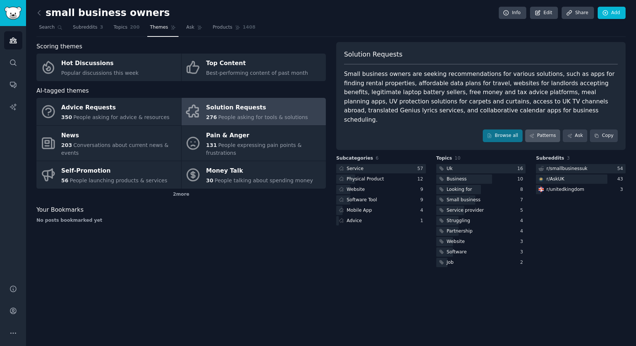
click at [540, 129] on link "Patterns" at bounding box center [542, 135] width 35 height 13
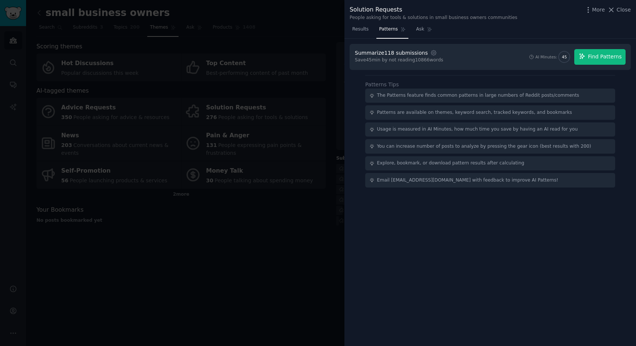
click at [597, 57] on span "Find Patterns" at bounding box center [605, 57] width 34 height 8
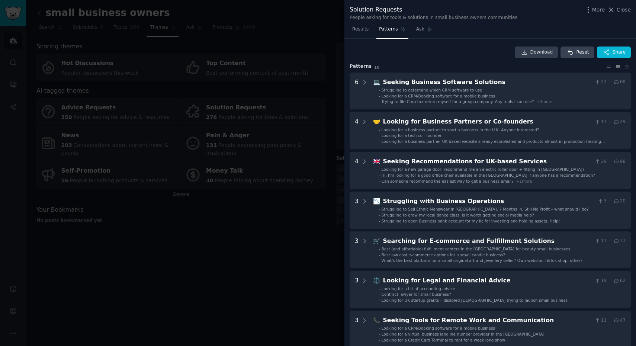
click at [536, 54] on span "Download" at bounding box center [541, 52] width 23 height 7
click at [428, 28] on icon at bounding box center [429, 30] width 4 height 4
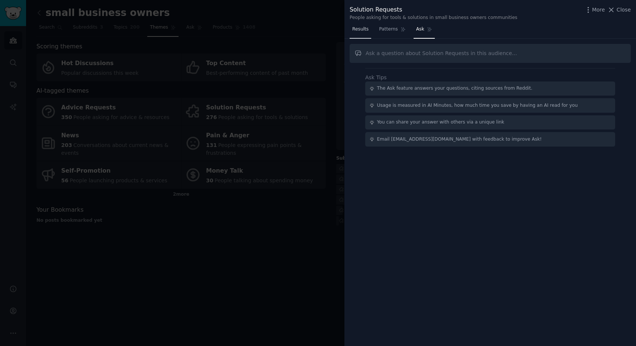
click at [358, 28] on span "Results" at bounding box center [360, 29] width 16 height 7
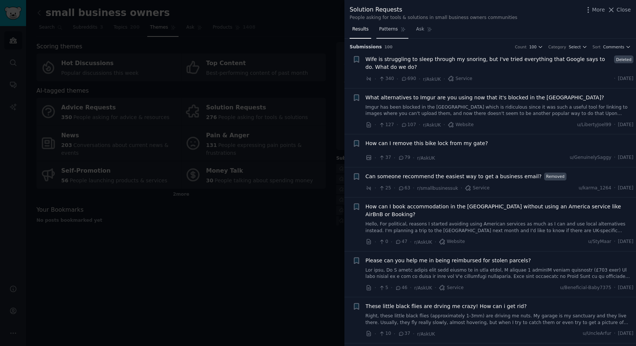
click at [378, 30] on link "Patterns" at bounding box center [392, 30] width 32 height 15
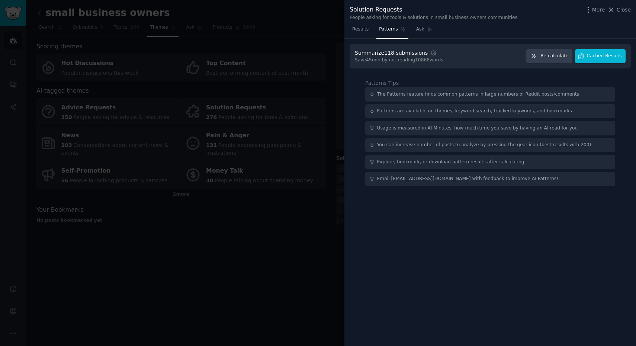
click at [595, 58] on span "Cached Results" at bounding box center [604, 56] width 35 height 7
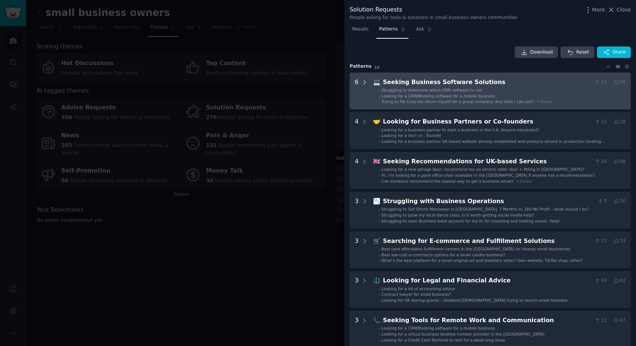
click at [363, 83] on icon at bounding box center [364, 82] width 7 height 7
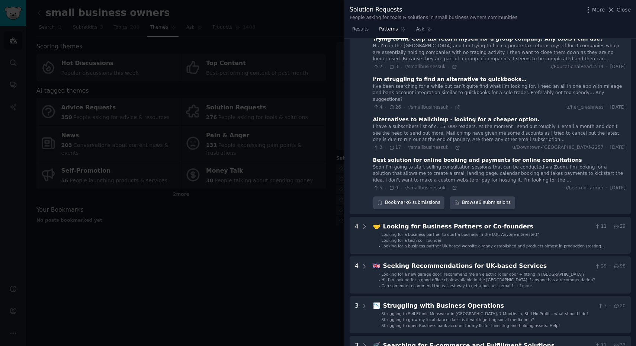
scroll to position [139, 0]
click at [469, 196] on link "Browse 6 submissions" at bounding box center [482, 202] width 65 height 13
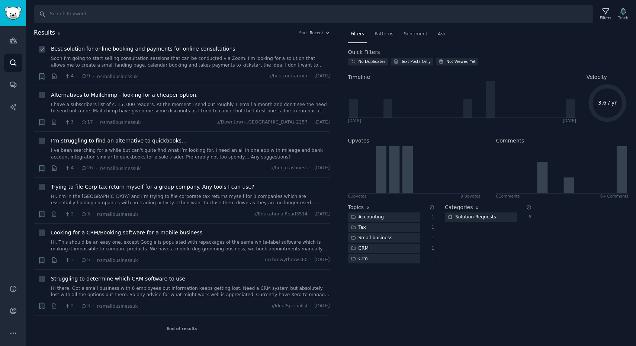
click at [88, 53] on div "Best solution for online booking and payments for online consultations Soon I'm…" at bounding box center [190, 56] width 279 height 23
click at [85, 46] on span "Best solution for online booking and payments for online consultations" at bounding box center [143, 49] width 184 height 8
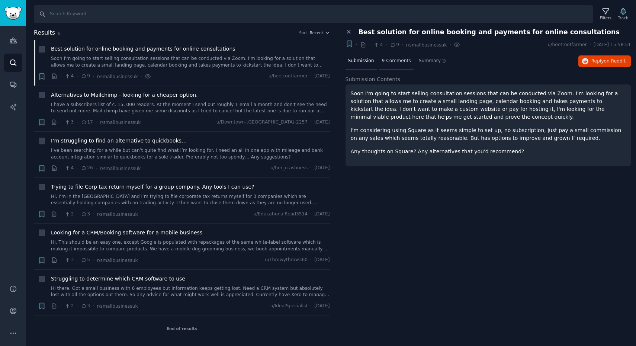
click at [396, 61] on span "9 Comments" at bounding box center [396, 61] width 29 height 7
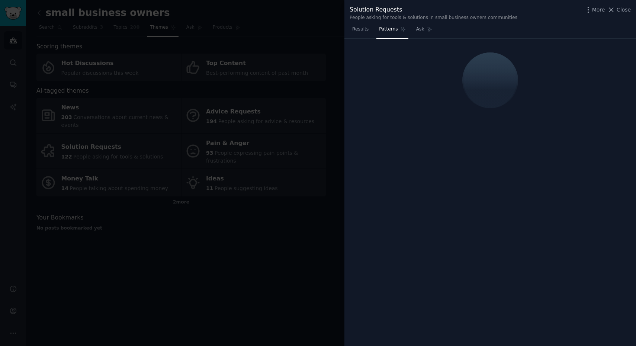
click at [267, 35] on div at bounding box center [318, 173] width 636 height 346
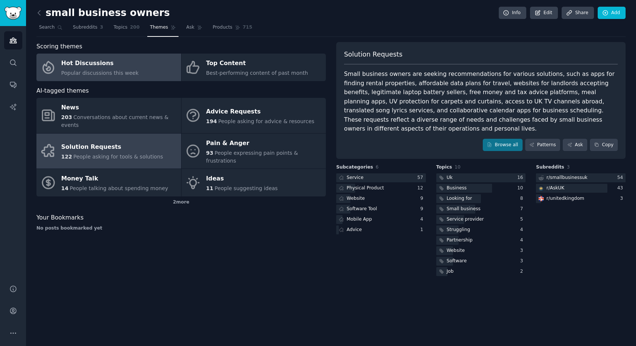
click at [140, 67] on link "Hot Discussions Popular discussions this week" at bounding box center [108, 68] width 145 height 28
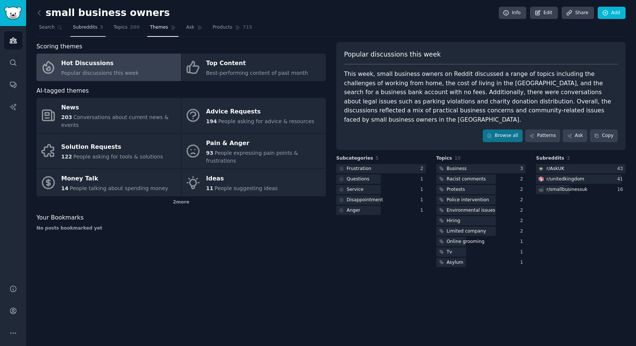
click at [78, 28] on span "Subreddits" at bounding box center [85, 27] width 25 height 7
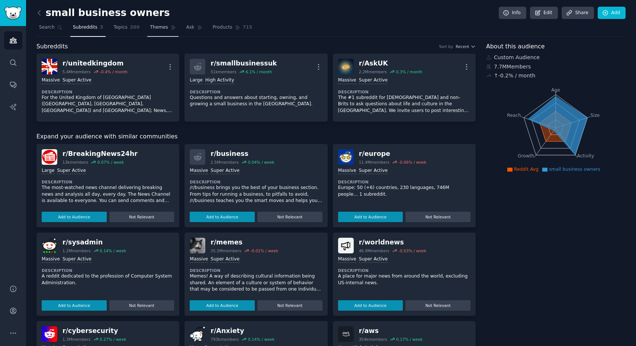
click at [163, 30] on span "Themes" at bounding box center [159, 27] width 18 height 7
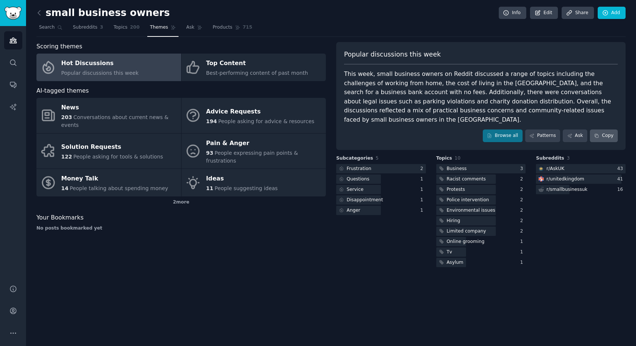
click at [604, 129] on button "Copy" at bounding box center [604, 135] width 28 height 13
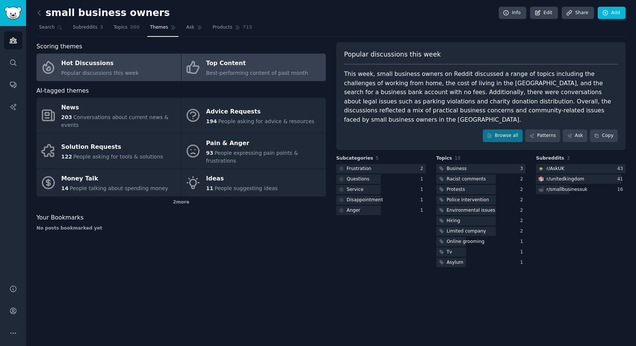
click at [290, 74] on span "Best-performing content of past month" at bounding box center [257, 73] width 102 height 6
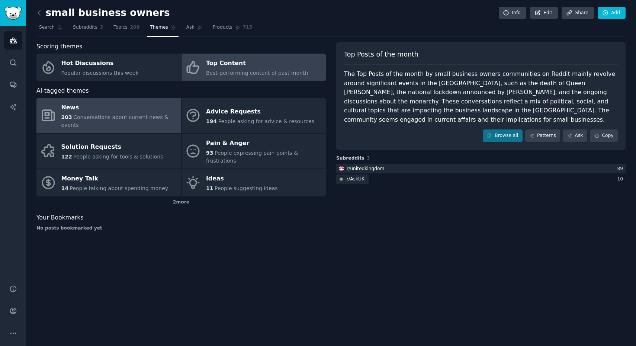
click at [138, 105] on div "News" at bounding box center [119, 108] width 116 height 12
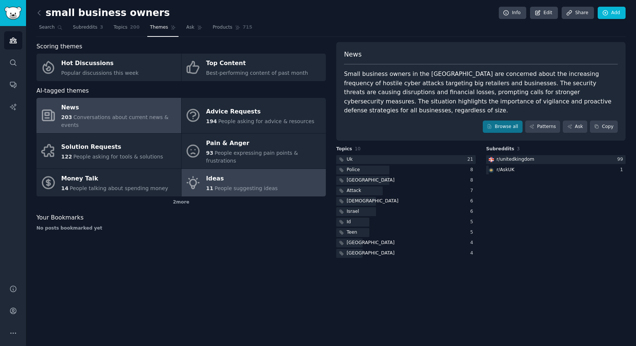
click at [261, 174] on div "Ideas" at bounding box center [242, 179] width 72 height 12
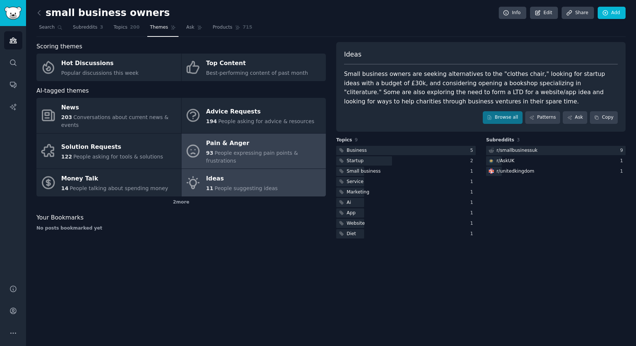
click at [295, 140] on div "Pain & Anger" at bounding box center [264, 143] width 116 height 12
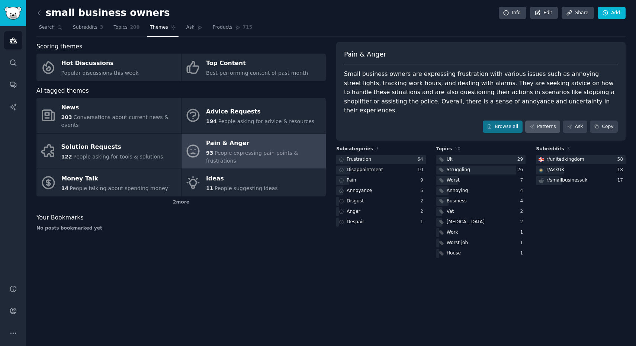
click at [542, 120] on link "Patterns" at bounding box center [542, 126] width 35 height 13
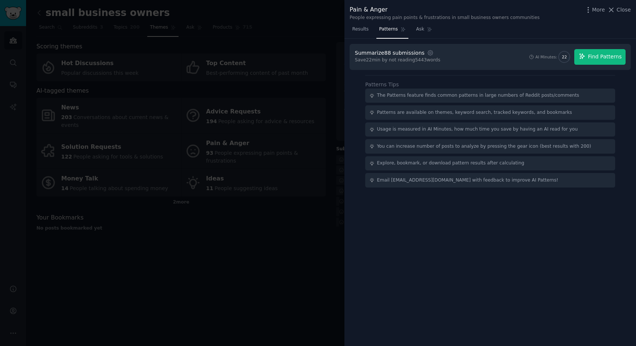
click at [601, 57] on span "Find Patterns" at bounding box center [605, 57] width 34 height 8
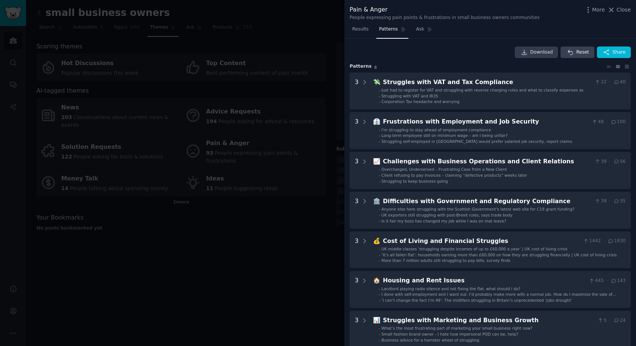
click at [531, 51] on span "Download" at bounding box center [541, 52] width 23 height 7
click at [589, 10] on icon "button" at bounding box center [588, 10] width 8 height 8
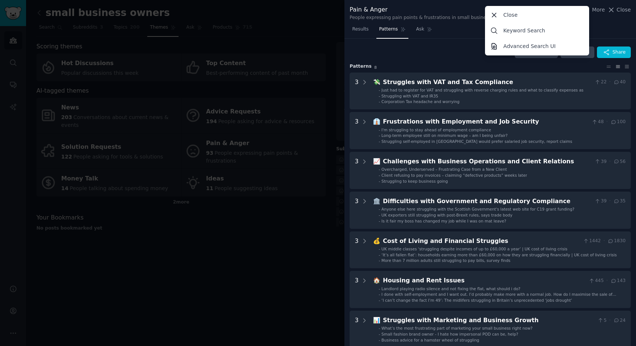
click at [449, 60] on div "Download Reset Share Pattern s 8 3 💸 Struggles with VAT and Tax Compliance 22 ·…" at bounding box center [490, 216] width 281 height 341
